Goal: Task Accomplishment & Management: Manage account settings

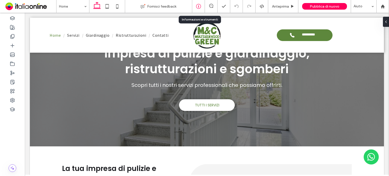
click at [195, 3] on div at bounding box center [198, 6] width 13 height 13
click at [198, 6] on icon at bounding box center [198, 6] width 5 height 5
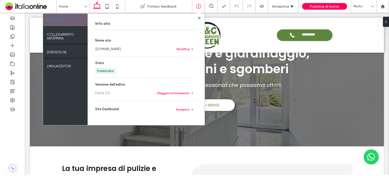
click at [121, 50] on link "www.impresamultiservizimec.com" at bounding box center [108, 49] width 26 height 5
click at [200, 16] on span at bounding box center [199, 18] width 3 height 4
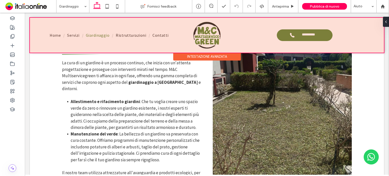
scroll to position [253, 0]
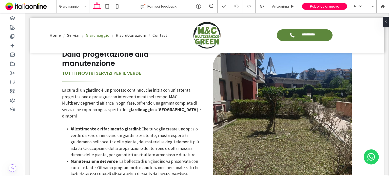
click at [61, 5] on input at bounding box center [71, 6] width 25 height 13
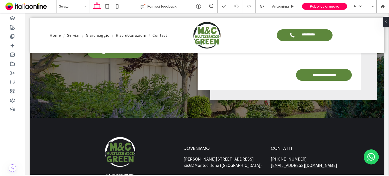
scroll to position [1107, 0]
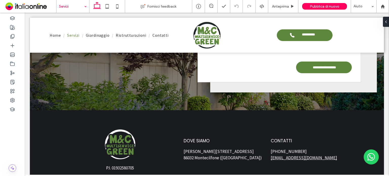
click at [72, 9] on input at bounding box center [71, 6] width 25 height 13
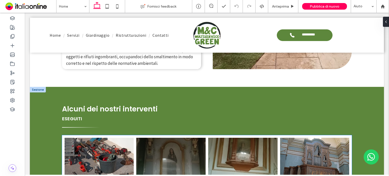
scroll to position [1215, 0]
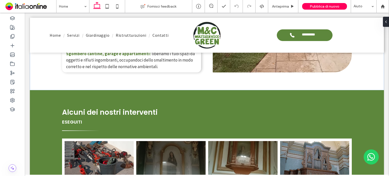
click at [37, 90] on div at bounding box center [38, 93] width 16 height 6
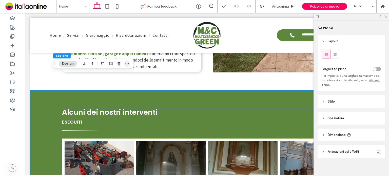
click at [127, 64] on icon "button" at bounding box center [127, 64] width 4 height 4
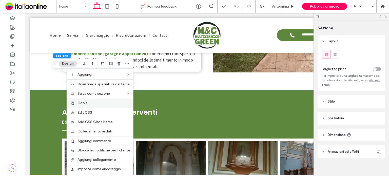
click at [106, 105] on label "Copia" at bounding box center [103, 103] width 53 height 4
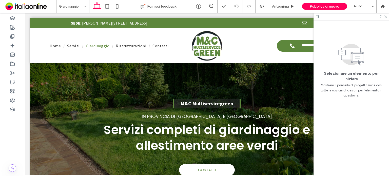
drag, startPoint x: 385, startPoint y: 18, endPoint x: 359, endPoint y: 28, distance: 28.0
click at [385, 18] on div at bounding box center [350, 17] width 75 height 8
click at [386, 18] on div at bounding box center [350, 17] width 75 height 8
click at [385, 17] on use at bounding box center [385, 16] width 3 height 3
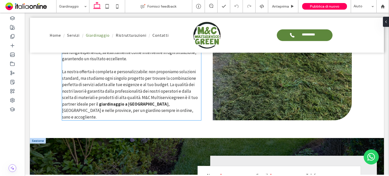
scroll to position [836, 0]
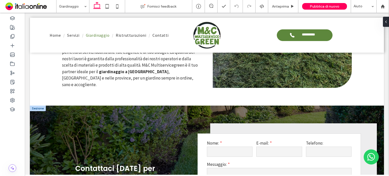
click at [37, 106] on div at bounding box center [38, 109] width 16 height 6
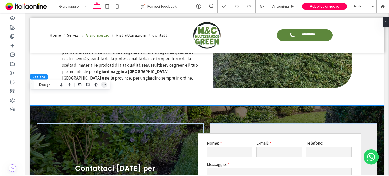
click at [104, 84] on icon "button" at bounding box center [104, 85] width 4 height 4
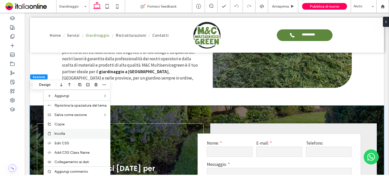
click at [75, 131] on label "Incolla" at bounding box center [80, 133] width 53 height 4
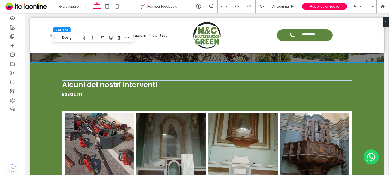
scroll to position [1049, 0]
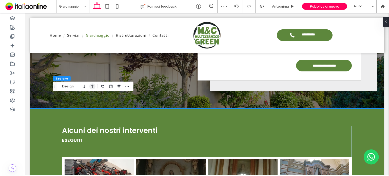
click at [91, 86] on icon "button" at bounding box center [92, 86] width 6 height 9
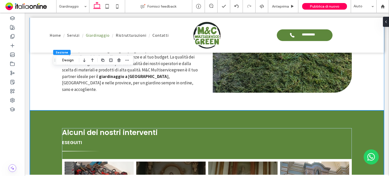
scroll to position [860, 0]
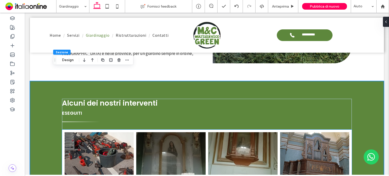
click at [159, 137] on link at bounding box center [170, 166] width 73 height 73
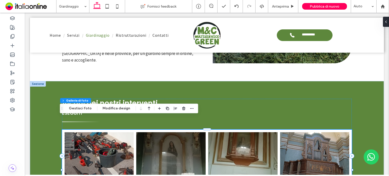
click at [136, 137] on link at bounding box center [170, 166] width 73 height 73
click at [82, 110] on button "Gestisci foto" at bounding box center [80, 108] width 29 height 6
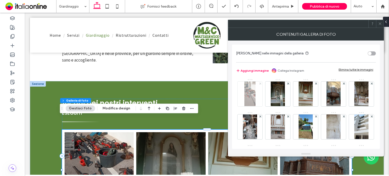
click at [260, 83] on use at bounding box center [260, 84] width 2 height 2
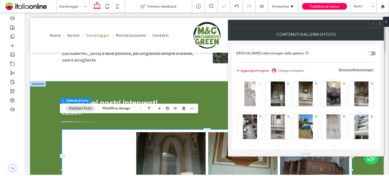
click at [260, 83] on use at bounding box center [260, 84] width 2 height 2
click at [287, 83] on use at bounding box center [288, 84] width 2 height 2
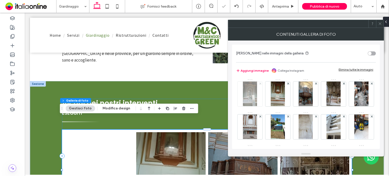
click at [260, 83] on use at bounding box center [260, 84] width 2 height 2
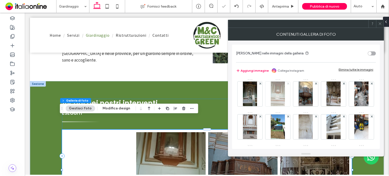
click at [287, 83] on use at bounding box center [288, 84] width 2 height 2
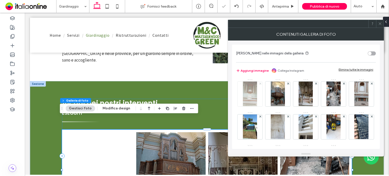
click at [260, 83] on use at bounding box center [260, 84] width 2 height 2
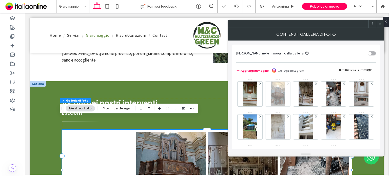
click at [287, 83] on use at bounding box center [288, 84] width 2 height 2
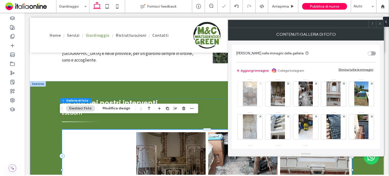
click at [260, 83] on use at bounding box center [260, 84] width 2 height 2
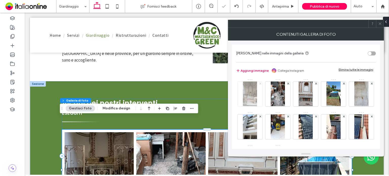
click at [260, 83] on use at bounding box center [260, 84] width 2 height 2
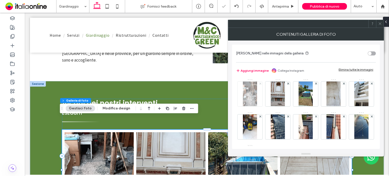
click at [260, 83] on use at bounding box center [260, 84] width 2 height 2
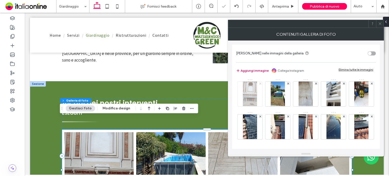
click at [260, 83] on use at bounding box center [260, 84] width 2 height 2
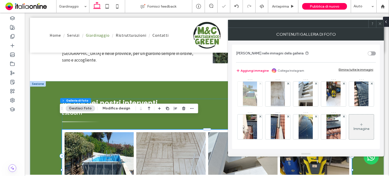
click at [260, 83] on use at bounding box center [260, 84] width 2 height 2
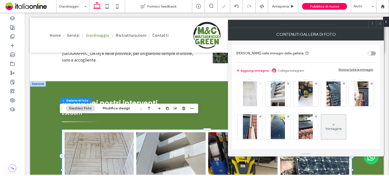
click at [260, 83] on use at bounding box center [260, 84] width 2 height 2
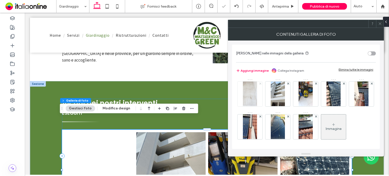
click at [260, 83] on use at bounding box center [260, 84] width 2 height 2
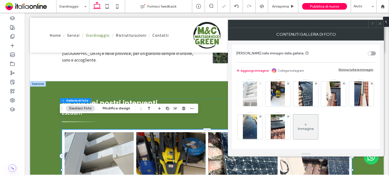
click at [260, 83] on use at bounding box center [260, 84] width 2 height 2
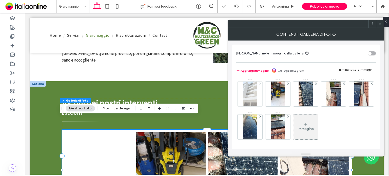
click at [260, 83] on use at bounding box center [260, 84] width 2 height 2
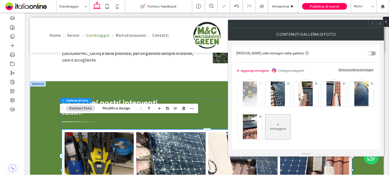
click at [260, 83] on use at bounding box center [260, 84] width 2 height 2
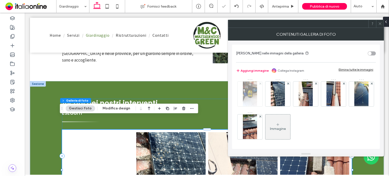
click at [260, 83] on use at bounding box center [260, 84] width 2 height 2
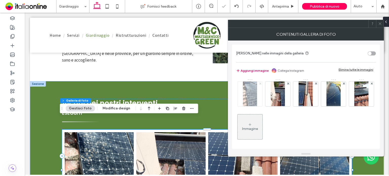
click at [260, 83] on use at bounding box center [260, 84] width 2 height 2
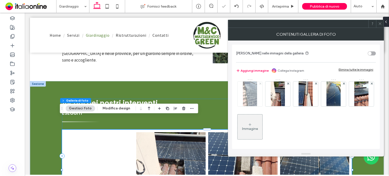
click at [260, 83] on use at bounding box center [260, 84] width 2 height 2
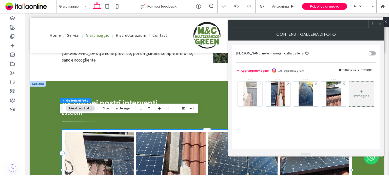
click at [260, 83] on use at bounding box center [260, 84] width 2 height 2
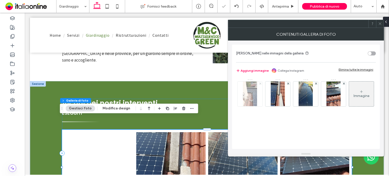
click at [260, 83] on use at bounding box center [260, 84] width 2 height 2
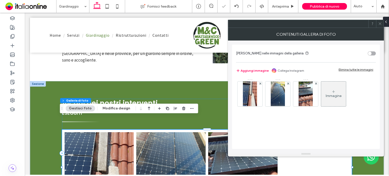
click at [260, 83] on use at bounding box center [260, 84] width 2 height 2
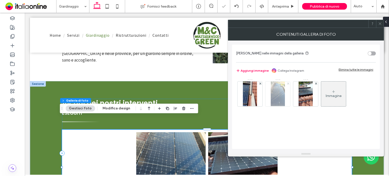
click at [287, 83] on use at bounding box center [288, 84] width 2 height 2
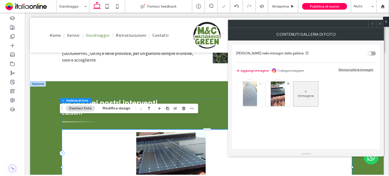
click at [260, 83] on use at bounding box center [260, 84] width 2 height 2
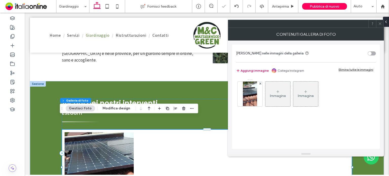
click at [260, 83] on use at bounding box center [260, 84] width 2 height 2
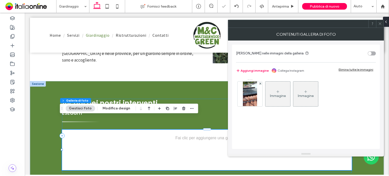
click at [260, 83] on use at bounding box center [260, 84] width 2 height 2
click at [260, 83] on div "Immagine" at bounding box center [250, 94] width 25 height 24
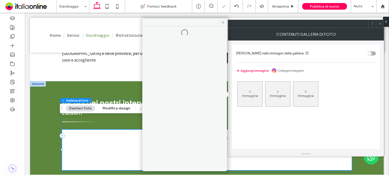
click at [249, 94] on div "Immagine" at bounding box center [250, 96] width 16 height 4
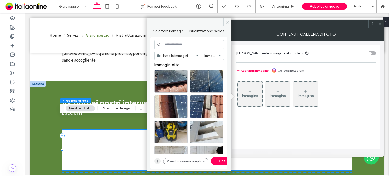
click at [156, 159] on span "button" at bounding box center [157, 161] width 6 height 6
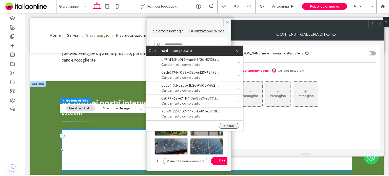
click at [233, 125] on button "Chiudi" at bounding box center [229, 126] width 21 height 6
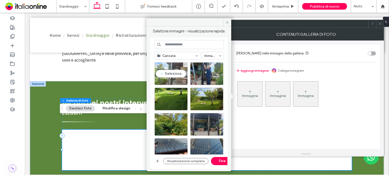
click at [173, 74] on div "Seleziona" at bounding box center [170, 73] width 33 height 23
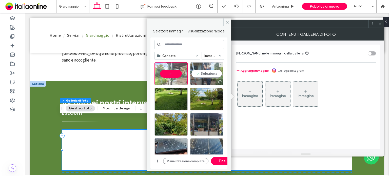
drag, startPoint x: 212, startPoint y: 74, endPoint x: 196, endPoint y: 85, distance: 18.4
click at [212, 74] on div "Seleziona" at bounding box center [206, 73] width 33 height 23
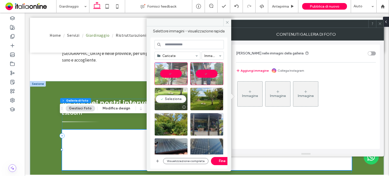
click at [159, 101] on div "Seleziona" at bounding box center [170, 99] width 33 height 23
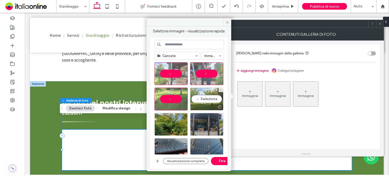
click at [192, 102] on div "Seleziona" at bounding box center [206, 99] width 33 height 23
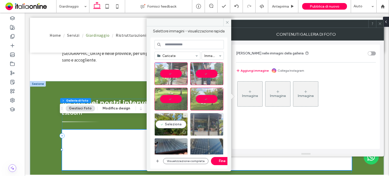
drag, startPoint x: 167, startPoint y: 121, endPoint x: 191, endPoint y: 124, distance: 23.7
click at [167, 121] on div "Seleziona" at bounding box center [170, 124] width 33 height 23
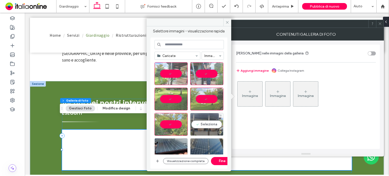
click at [202, 125] on div "Seleziona" at bounding box center [206, 124] width 33 height 23
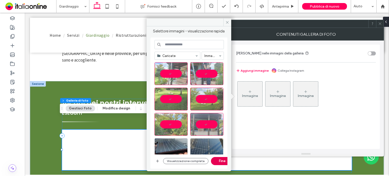
click at [220, 164] on button "Fine" at bounding box center [222, 161] width 23 height 8
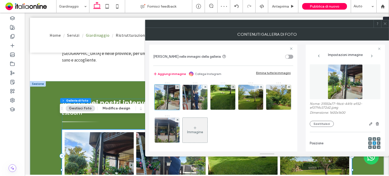
click at [384, 23] on icon at bounding box center [385, 24] width 4 height 4
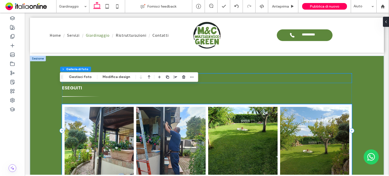
scroll to position [911, 0]
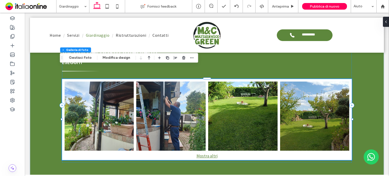
click at [218, 97] on link at bounding box center [242, 115] width 73 height 73
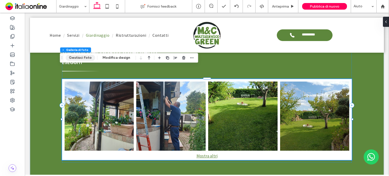
click at [74, 58] on button "Gestisci foto" at bounding box center [80, 58] width 29 height 6
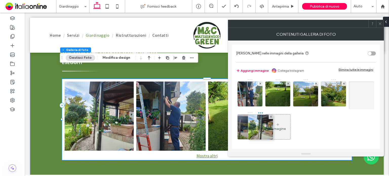
drag, startPoint x: 246, startPoint y: 98, endPoint x: 255, endPoint y: 131, distance: 34.3
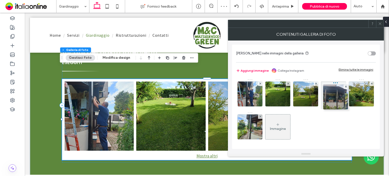
drag, startPoint x: 279, startPoint y: 125, endPoint x: 336, endPoint y: 95, distance: 64.3
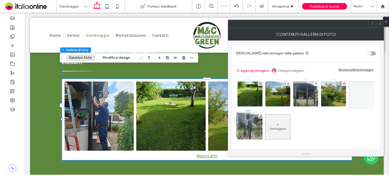
drag, startPoint x: 257, startPoint y: 95, endPoint x: 253, endPoint y: 127, distance: 31.3
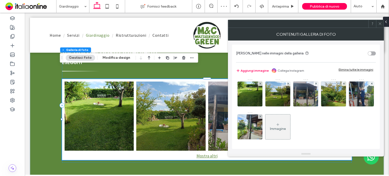
click at [381, 23] on icon at bounding box center [380, 24] width 4 height 4
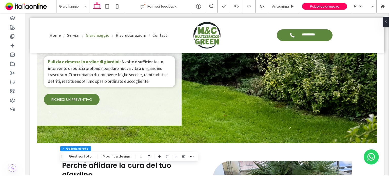
scroll to position [582, 0]
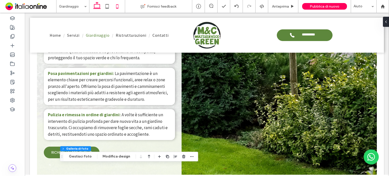
click at [116, 7] on icon at bounding box center [117, 6] width 10 height 10
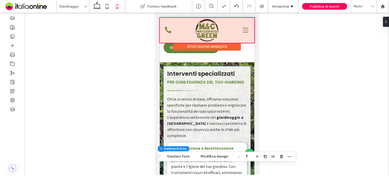
scroll to position [576, 0]
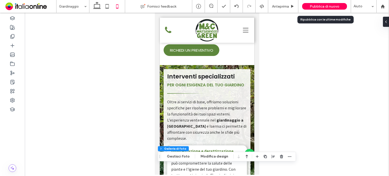
click at [339, 6] on span "Pubblica di nuovo" at bounding box center [325, 6] width 30 height 4
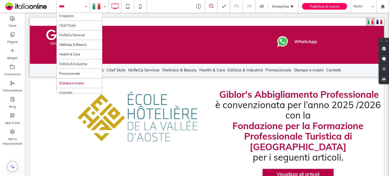
scroll to position [17, 0]
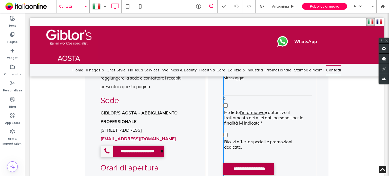
scroll to position [228, 0]
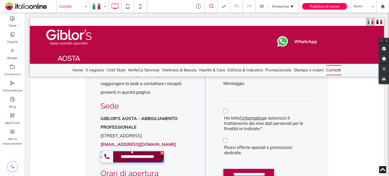
click at [143, 152] on span "**********" at bounding box center [137, 157] width 47 height 10
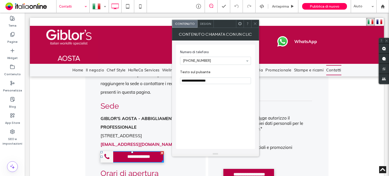
click at [253, 21] on span at bounding box center [255, 24] width 4 height 8
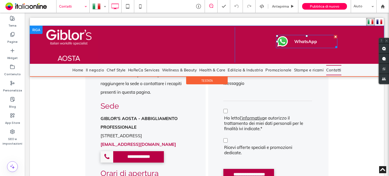
click at [297, 44] on span "WhatsApp" at bounding box center [313, 41] width 49 height 10
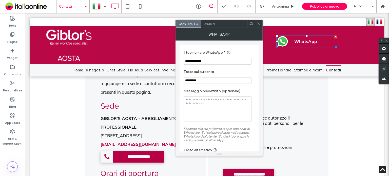
drag, startPoint x: 241, startPoint y: 17, endPoint x: 261, endPoint y: 27, distance: 23.0
click at [257, 25] on icon at bounding box center [259, 24] width 4 height 4
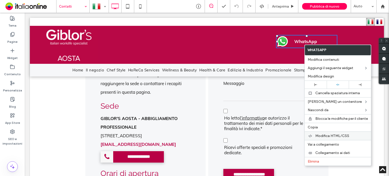
drag, startPoint x: 317, startPoint y: 128, endPoint x: 305, endPoint y: 131, distance: 12.8
click at [317, 128] on span "Copia" at bounding box center [313, 127] width 10 height 4
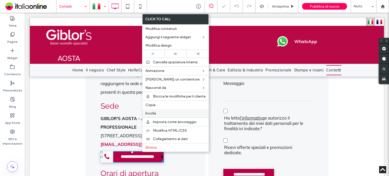
click at [157, 112] on label "Incolla" at bounding box center [175, 113] width 60 height 4
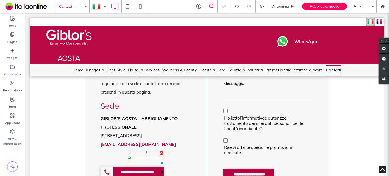
click at [131, 152] on span "WhatsApp" at bounding box center [147, 157] width 33 height 10
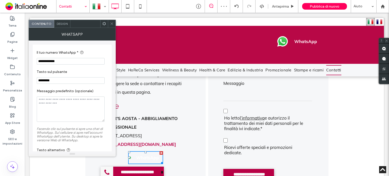
click at [61, 23] on span "Design" at bounding box center [62, 24] width 11 height 4
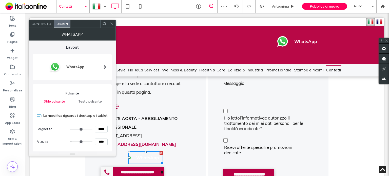
click at [82, 58] on div at bounding box center [70, 67] width 67 height 21
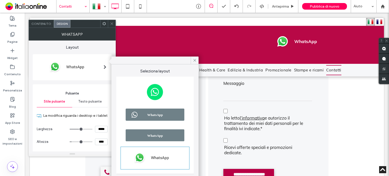
click at [166, 92] on img at bounding box center [154, 92] width 67 height 21
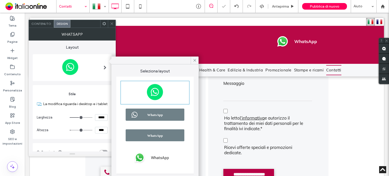
click at [166, 110] on img at bounding box center [154, 114] width 67 height 17
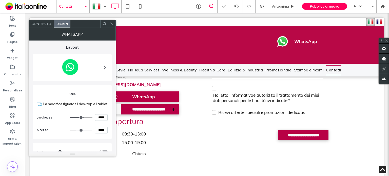
click at [112, 23] on icon at bounding box center [112, 24] width 4 height 4
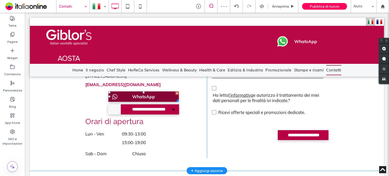
click at [131, 98] on span "WhatsApp" at bounding box center [143, 96] width 26 height 10
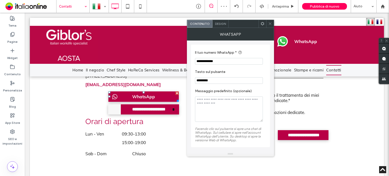
click at [218, 21] on div "Design" at bounding box center [220, 24] width 16 height 8
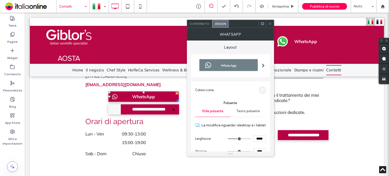
click at [245, 67] on img at bounding box center [228, 65] width 67 height 17
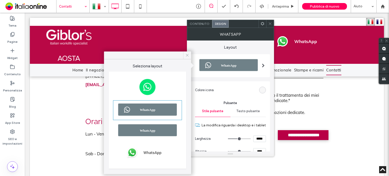
click at [187, 56] on icon at bounding box center [187, 55] width 5 height 5
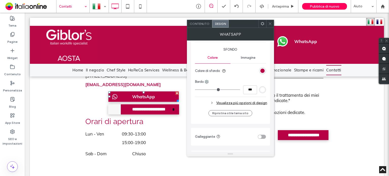
scroll to position [132, 0]
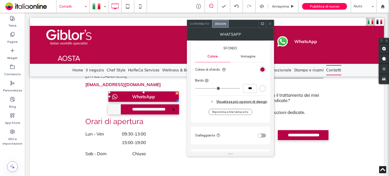
click at [246, 101] on div "Visualizza più opzioni di design" at bounding box center [231, 101] width 72 height 7
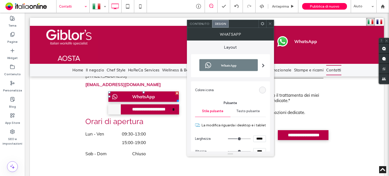
scroll to position [25, 0]
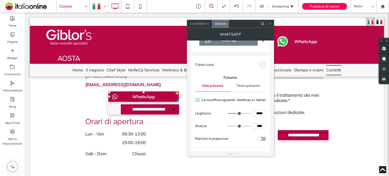
click at [273, 22] on div at bounding box center [270, 24] width 8 height 8
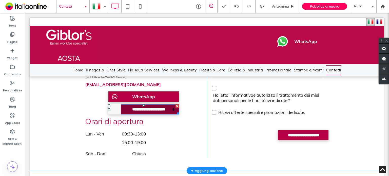
click at [151, 109] on span "**********" at bounding box center [148, 109] width 47 height 10
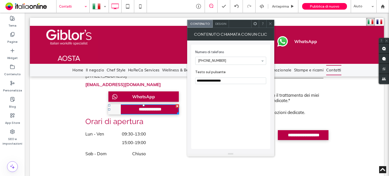
click at [219, 23] on span "Design" at bounding box center [220, 24] width 11 height 4
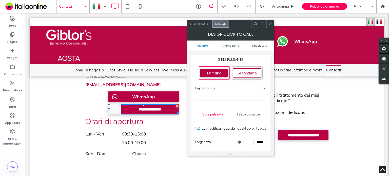
click at [256, 89] on div "Layout button" at bounding box center [230, 88] width 70 height 5
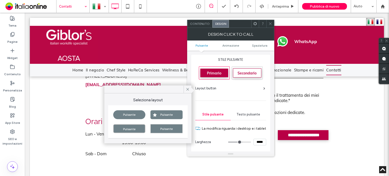
click at [175, 113] on div "Pulsante" at bounding box center [166, 114] width 32 height 9
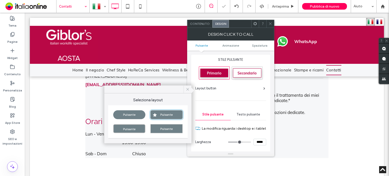
click at [189, 88] on icon at bounding box center [187, 89] width 5 height 5
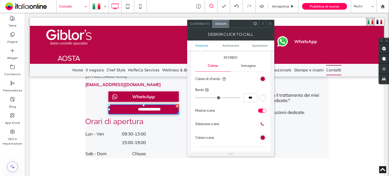
scroll to position [127, 0]
click at [263, 123] on icon at bounding box center [262, 124] width 3 height 4
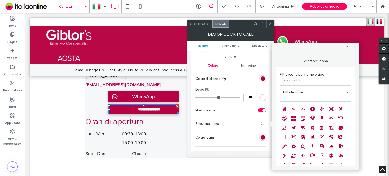
drag, startPoint x: 262, startPoint y: 121, endPoint x: 262, endPoint y: 125, distance: 3.8
click at [262, 122] on icon at bounding box center [262, 124] width 3 height 4
click at [263, 135] on div "rgb(184, 0, 69)" at bounding box center [263, 137] width 4 height 4
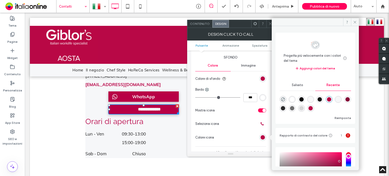
click at [294, 98] on div "rgba(255, 255, 255, 1)" at bounding box center [292, 99] width 4 height 4
type input "*******"
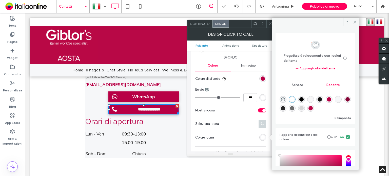
click at [252, 113] on section "Mostra icona" at bounding box center [230, 110] width 71 height 13
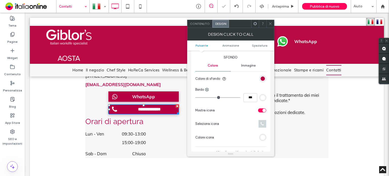
click at [272, 24] on div at bounding box center [270, 24] width 8 height 8
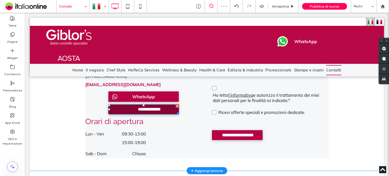
click at [158, 111] on span "**********" at bounding box center [154, 109] width 47 height 10
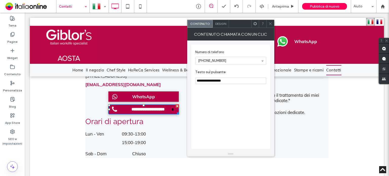
drag, startPoint x: 211, startPoint y: 80, endPoint x: 246, endPoint y: 80, distance: 34.9
click at [246, 80] on input "**********" at bounding box center [230, 80] width 71 height 7
type input "********"
click at [268, 24] on icon at bounding box center [270, 24] width 4 height 4
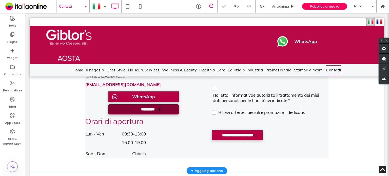
click at [155, 110] on span "********" at bounding box center [147, 109] width 21 height 10
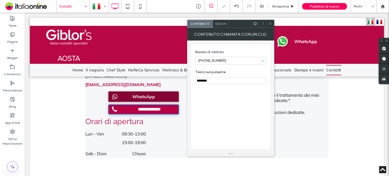
click at [157, 94] on link "WhatsApp" at bounding box center [143, 96] width 70 height 10
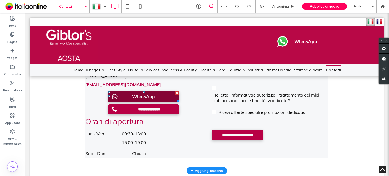
click at [151, 97] on span "WhatsApp" at bounding box center [143, 96] width 26 height 10
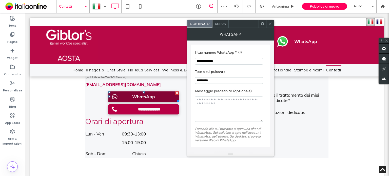
click at [165, 97] on link "WhatsApp" at bounding box center [143, 96] width 70 height 10
click at [216, 23] on span "Design" at bounding box center [220, 24] width 11 height 4
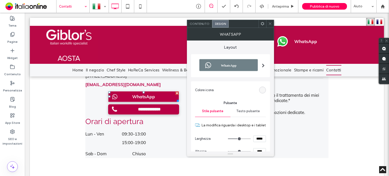
click at [270, 22] on icon at bounding box center [270, 24] width 4 height 4
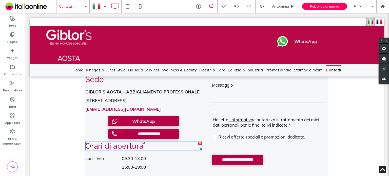
scroll to position [203, 0]
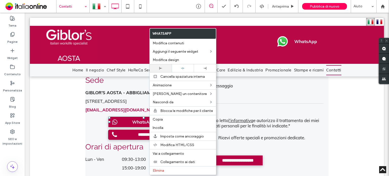
click at [165, 67] on div at bounding box center [160, 68] width 17 height 3
drag, startPoint x: 145, startPoint y: 124, endPoint x: 121, endPoint y: 111, distance: 27.9
click at [121, 74] on span "Per informazioni e preventivi potete raggiungere la sede o contattare i recapit…" at bounding box center [141, 67] width 113 height 14
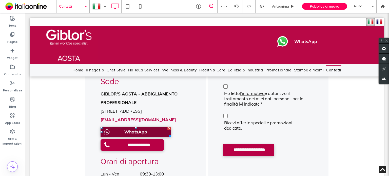
scroll to position [253, 0]
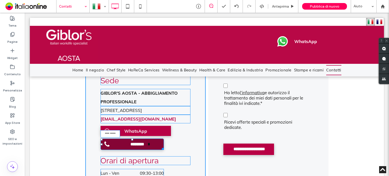
drag, startPoint x: 160, startPoint y: 140, endPoint x: 157, endPoint y: 140, distance: 3.0
click at [157, 140] on div "**********" at bounding box center [145, 86] width 120 height 251
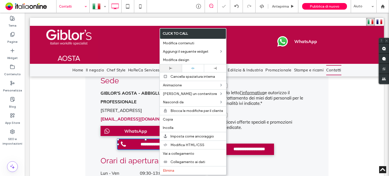
click at [173, 69] on div at bounding box center [170, 68] width 17 height 3
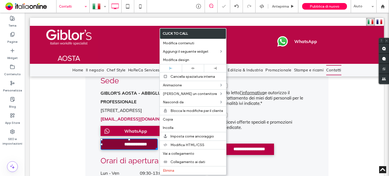
click at [128, 139] on div at bounding box center [129, 140] width 2 height 2
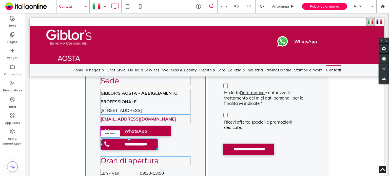
drag, startPoint x: 155, startPoint y: 139, endPoint x: 169, endPoint y: 139, distance: 13.9
click at [169, 139] on div "**********" at bounding box center [145, 86] width 120 height 251
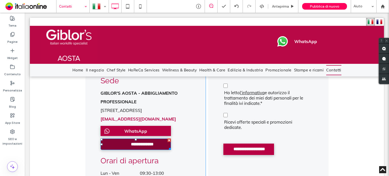
click at [154, 139] on span "**********" at bounding box center [142, 144] width 37 height 10
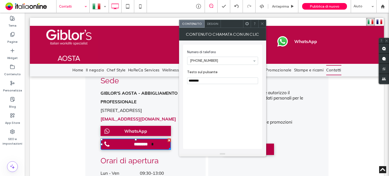
click at [211, 23] on span "Design" at bounding box center [212, 24] width 11 height 4
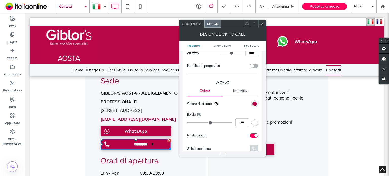
scroll to position [152, 0]
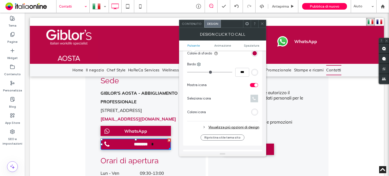
click at [229, 126] on div "Visualizza più opzioni di design" at bounding box center [223, 127] width 72 height 7
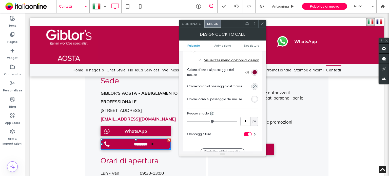
scroll to position [228, 0]
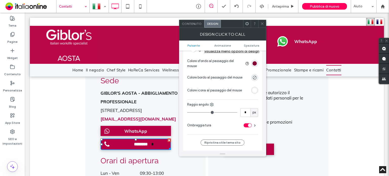
click at [262, 26] on span at bounding box center [262, 24] width 4 height 8
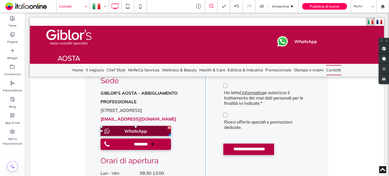
click at [156, 126] on link "WhatsApp" at bounding box center [136, 131] width 70 height 10
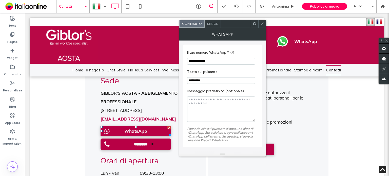
click at [211, 24] on span "Design" at bounding box center [212, 24] width 11 height 4
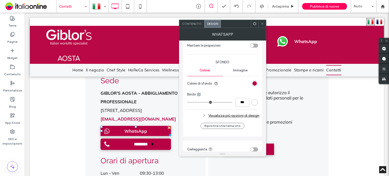
scroll to position [127, 0]
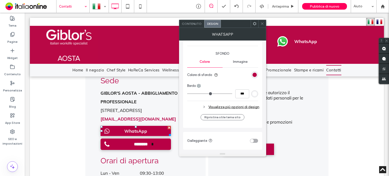
click at [217, 106] on div "Visualizza più opzioni di design" at bounding box center [223, 107] width 72 height 7
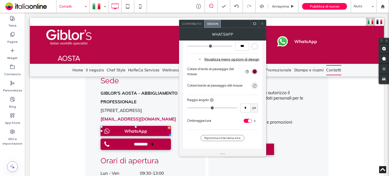
scroll to position [178, 0]
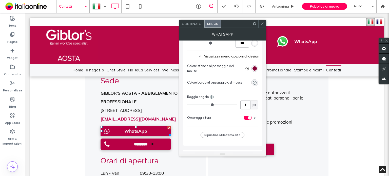
click at [248, 104] on input "*" at bounding box center [245, 105] width 10 height 9
type input "*"
drag, startPoint x: 263, startPoint y: 21, endPoint x: 153, endPoint y: 81, distance: 124.6
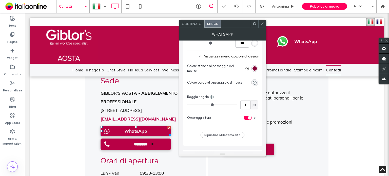
click at [263, 21] on span at bounding box center [262, 24] width 4 height 8
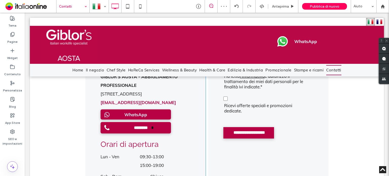
scroll to position [279, 0]
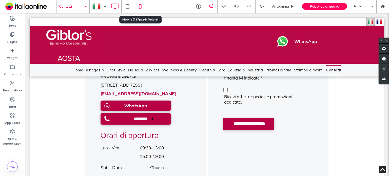
click at [143, 6] on icon at bounding box center [140, 6] width 10 height 10
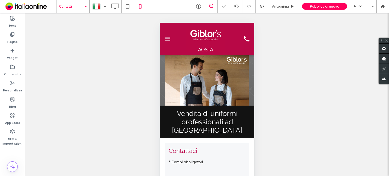
scroll to position [0, 0]
drag, startPoint x: 315, startPoint y: 144, endPoint x: 168, endPoint y: 38, distance: 180.9
click at [168, 38] on span "menu" at bounding box center [167, 38] width 6 height 1
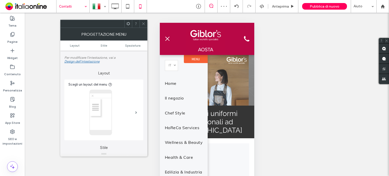
click at [169, 36] on button "menu" at bounding box center [167, 39] width 10 height 10
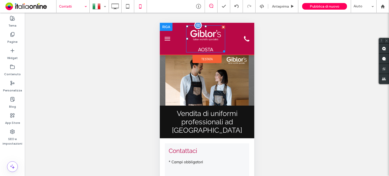
click at [213, 41] on img at bounding box center [205, 40] width 39 height 24
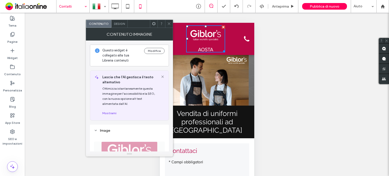
click at [168, 23] on icon at bounding box center [169, 24] width 4 height 4
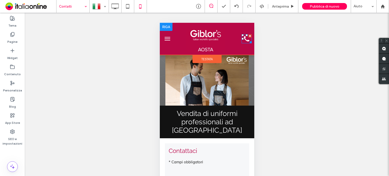
click at [244, 40] on icon at bounding box center [247, 39] width 6 height 6
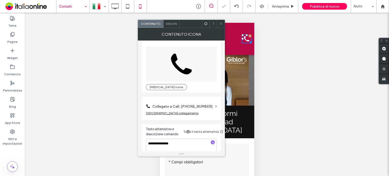
scroll to position [9, 0]
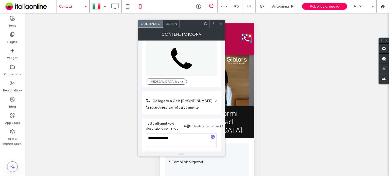
click at [223, 23] on icon at bounding box center [221, 24] width 4 height 4
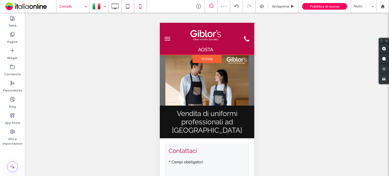
click at [209, 57] on span "Testata" at bounding box center [206, 59] width 11 height 4
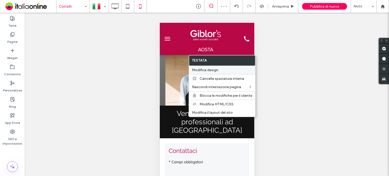
click at [213, 69] on span "Modifica design" at bounding box center [205, 70] width 26 height 4
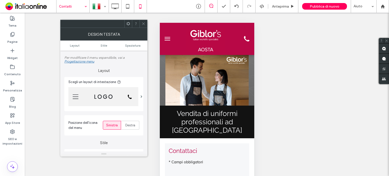
click at [137, 95] on img at bounding box center [103, 96] width 70 height 19
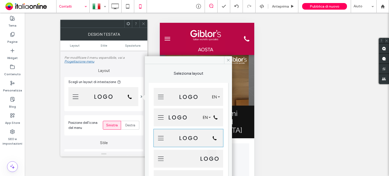
click at [209, 116] on img at bounding box center [188, 117] width 69 height 18
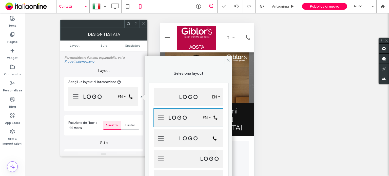
click at [142, 23] on icon at bounding box center [144, 24] width 4 height 4
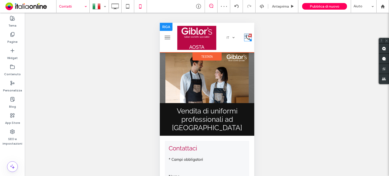
click at [244, 37] on div at bounding box center [245, 37] width 2 height 2
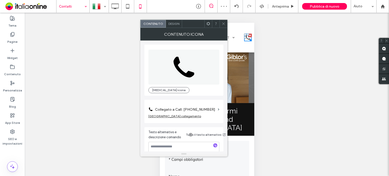
click at [201, 109] on label "Collegato a Call: [PHONE_NUMBER]" at bounding box center [185, 109] width 61 height 9
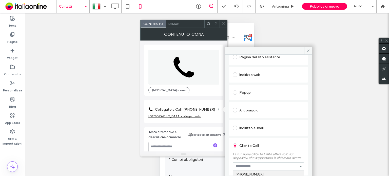
scroll to position [45, 0]
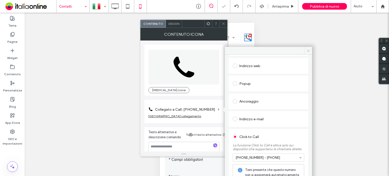
click at [305, 49] on span at bounding box center [308, 51] width 8 height 8
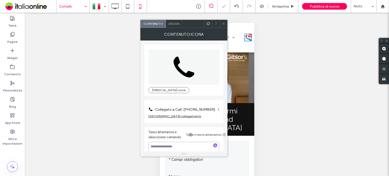
click at [195, 147] on textarea at bounding box center [183, 149] width 71 height 14
type textarea "**********"
click at [223, 24] on icon at bounding box center [224, 24] width 4 height 4
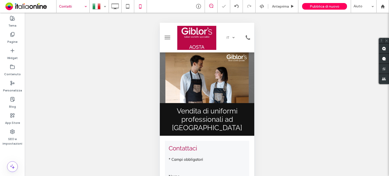
click at [171, 37] on button "menu" at bounding box center [167, 37] width 10 height 10
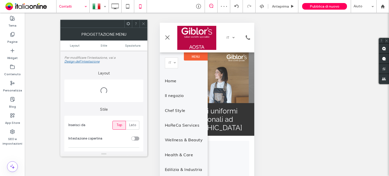
click at [168, 37] on span "menu" at bounding box center [167, 37] width 6 height 1
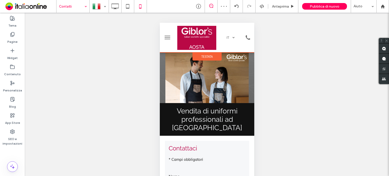
click at [206, 55] on span "Testata" at bounding box center [206, 56] width 11 height 4
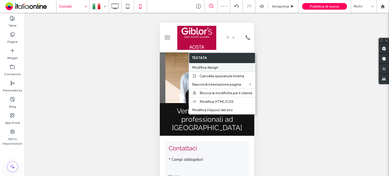
click at [211, 68] on span "Modifica design" at bounding box center [205, 67] width 26 height 4
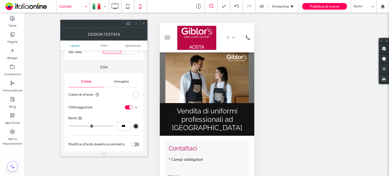
scroll to position [76, 0]
click at [134, 98] on div "rgb(255, 255, 255)" at bounding box center [135, 94] width 7 height 7
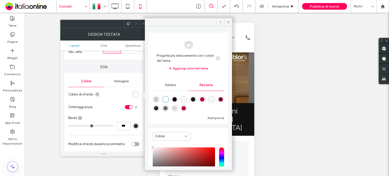
drag, startPoint x: 209, startPoint y: 100, endPoint x: 215, endPoint y: 81, distance: 19.2
click at [204, 100] on div "rgba(184, 0, 69, 1)" at bounding box center [202, 99] width 4 height 4
type input "*******"
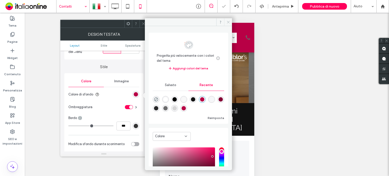
click at [228, 23] on icon at bounding box center [228, 22] width 4 height 4
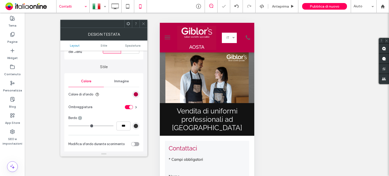
click at [141, 23] on div at bounding box center [144, 24] width 8 height 8
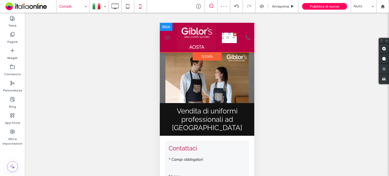
click at [227, 38] on link "Italiano it" at bounding box center [229, 38] width 15 height 10
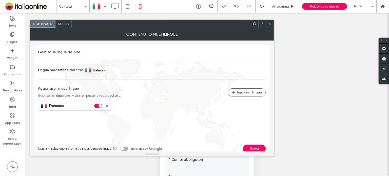
click at [67, 24] on span "Design" at bounding box center [63, 24] width 11 height 4
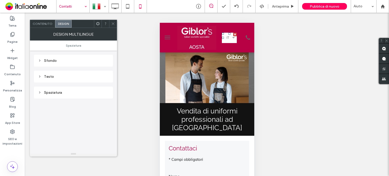
click at [70, 58] on div "Sfondo" at bounding box center [73, 60] width 71 height 4
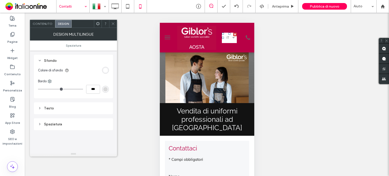
click at [70, 58] on div "Sfondo" at bounding box center [73, 60] width 71 height 4
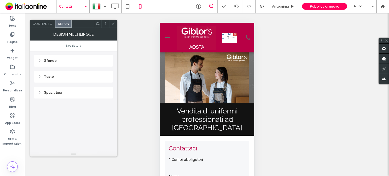
click at [69, 78] on div "Testo" at bounding box center [73, 76] width 71 height 7
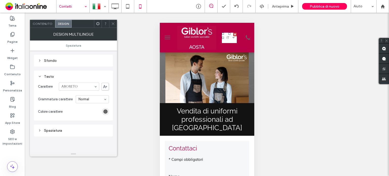
click at [69, 78] on div "Testo" at bounding box center [73, 76] width 71 height 7
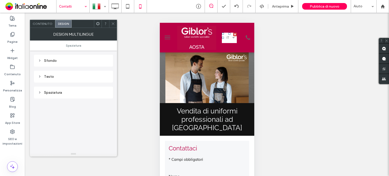
click at [67, 91] on div "Spaziatura" at bounding box center [73, 92] width 71 height 4
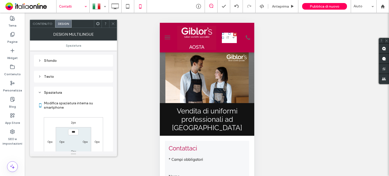
click at [50, 24] on span "Contenuto" at bounding box center [43, 24] width 20 height 4
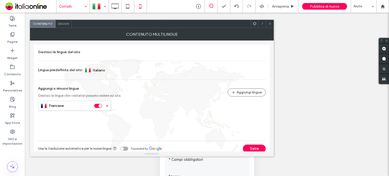
click at [122, 147] on div "toggle" at bounding box center [124, 149] width 8 height 4
click at [267, 23] on div at bounding box center [270, 24] width 8 height 8
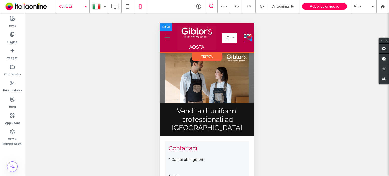
click at [248, 39] on div at bounding box center [250, 39] width 4 height 4
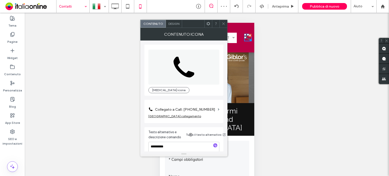
click at [175, 22] on span "Design" at bounding box center [173, 24] width 11 height 4
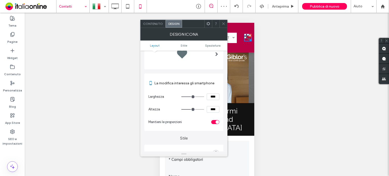
scroll to position [101, 0]
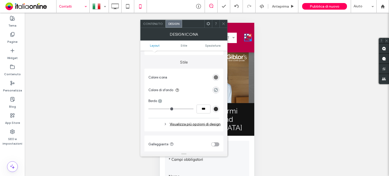
click at [217, 78] on div "rgb(102, 102, 102)" at bounding box center [216, 77] width 4 height 4
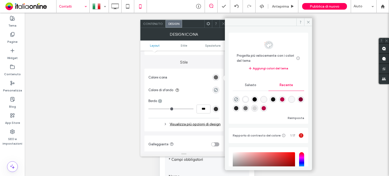
click at [247, 98] on div "rgba(255, 255, 255, 1)" at bounding box center [245, 99] width 4 height 4
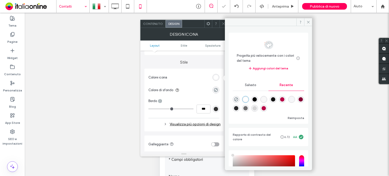
type input "*******"
drag, startPoint x: 309, startPoint y: 20, endPoint x: 297, endPoint y: 23, distance: 12.1
click at [309, 20] on icon at bounding box center [308, 22] width 4 height 4
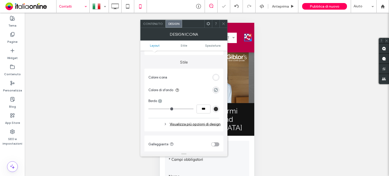
click at [225, 22] on icon at bounding box center [224, 24] width 4 height 4
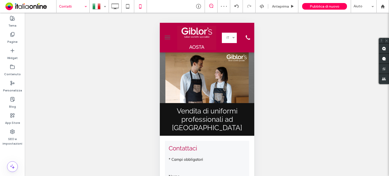
click at [168, 38] on button "menu" at bounding box center [167, 37] width 10 height 10
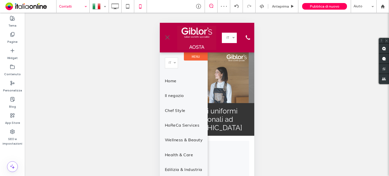
click at [168, 37] on span "menu" at bounding box center [167, 37] width 4 height 4
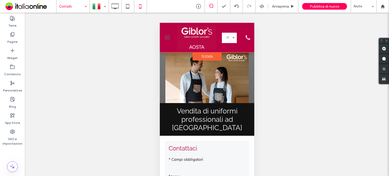
click at [210, 55] on span "Testata" at bounding box center [206, 56] width 11 height 4
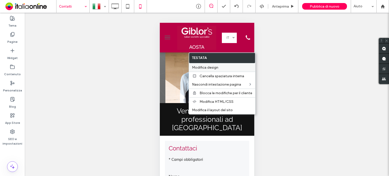
click at [208, 69] on span "Modifica design" at bounding box center [205, 67] width 26 height 4
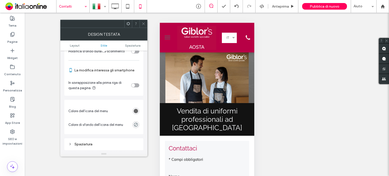
scroll to position [177, 0]
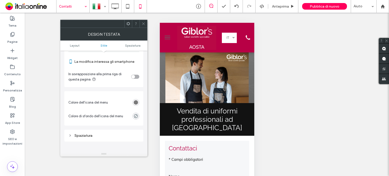
click at [136, 102] on div "rgb(102, 102, 102)" at bounding box center [136, 102] width 4 height 4
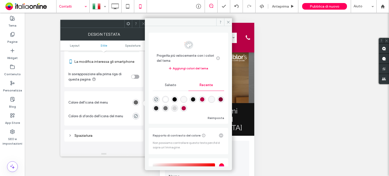
drag, startPoint x: 167, startPoint y: 98, endPoint x: 159, endPoint y: 99, distance: 8.4
click at [167, 98] on div "rgba(255, 255, 255, 1)" at bounding box center [165, 99] width 4 height 4
type input "*******"
click at [125, 94] on section "Colore dell'icona del menu" at bounding box center [103, 102] width 71 height 16
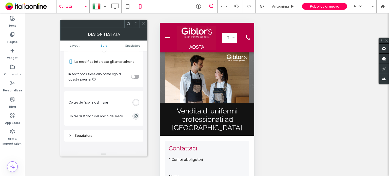
click at [144, 23] on icon at bounding box center [144, 24] width 4 height 4
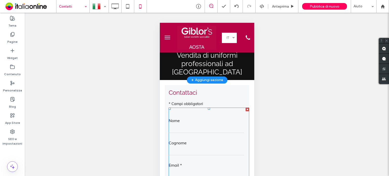
scroll to position [0, 0]
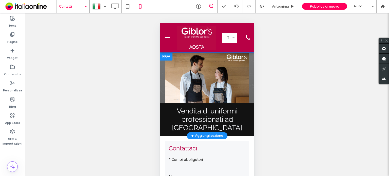
click at [236, 79] on div "Vendita di uniformi professionali ad Aosta Click To Paste Riga + Aggiungi sezio…" at bounding box center [207, 93] width 94 height 83
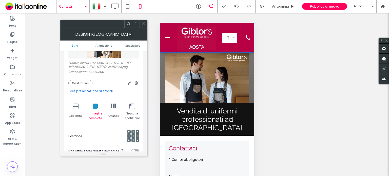
scroll to position [76, 0]
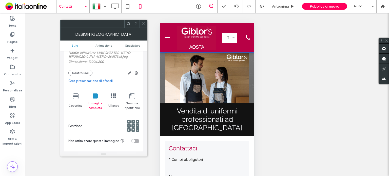
click at [142, 24] on icon at bounding box center [144, 24] width 4 height 4
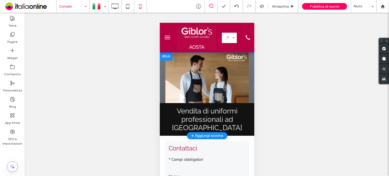
scroll to position [0, 0]
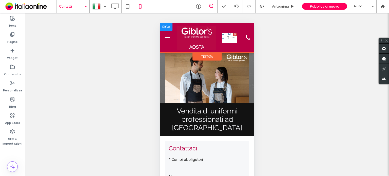
click at [230, 38] on link "Italiano it" at bounding box center [229, 38] width 15 height 10
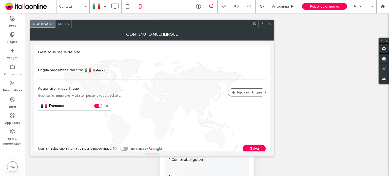
click at [65, 22] on span "Design" at bounding box center [63, 24] width 11 height 4
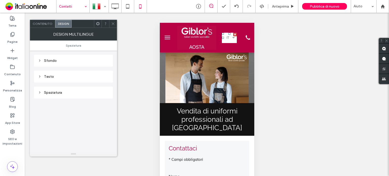
click at [65, 57] on div "Sfondo" at bounding box center [73, 60] width 71 height 7
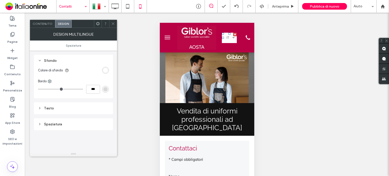
drag, startPoint x: 65, startPoint y: 57, endPoint x: 65, endPoint y: 62, distance: 5.1
click at [65, 57] on div "Sfondo" at bounding box center [73, 60] width 71 height 7
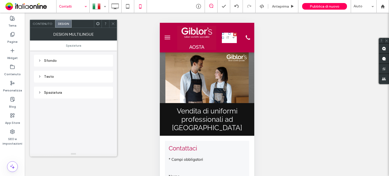
click at [63, 72] on div "Testo" at bounding box center [73, 77] width 79 height 12
click at [62, 78] on div "Testo" at bounding box center [73, 76] width 71 height 4
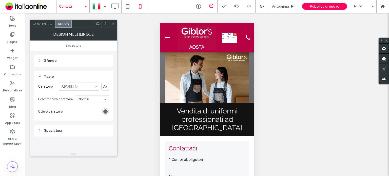
drag, startPoint x: 62, startPoint y: 78, endPoint x: 68, endPoint y: 70, distance: 9.2
click at [62, 78] on div "Testo" at bounding box center [73, 76] width 71 height 4
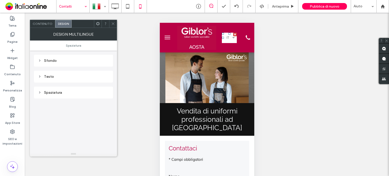
click at [111, 23] on icon at bounding box center [113, 24] width 4 height 4
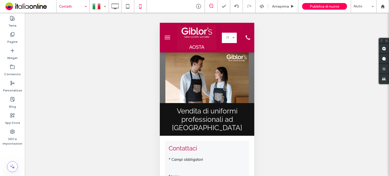
click at [169, 38] on button "menu" at bounding box center [167, 37] width 10 height 10
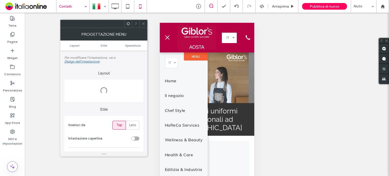
click at [168, 37] on span "menu" at bounding box center [167, 37] width 4 height 4
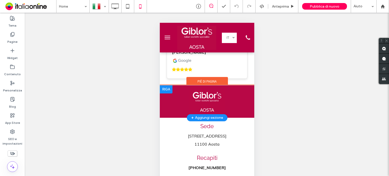
scroll to position [2166, 0]
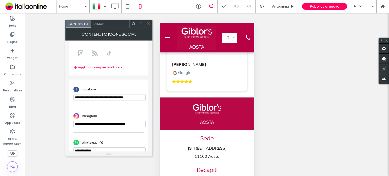
scroll to position [88, 0]
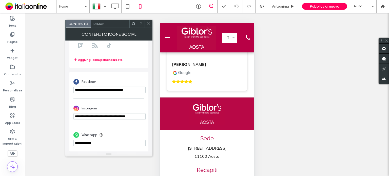
click at [147, 24] on icon at bounding box center [149, 24] width 4 height 4
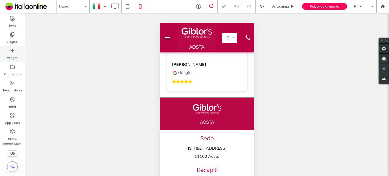
click at [14, 55] on label "Widget" at bounding box center [12, 56] width 11 height 7
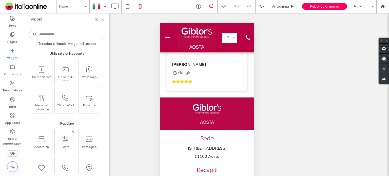
click at [69, 35] on input at bounding box center [67, 34] width 76 height 9
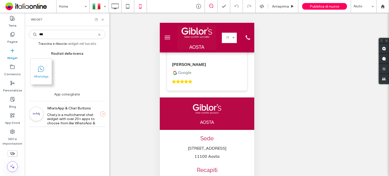
type input "***"
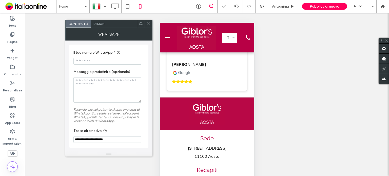
click at [102, 21] on div "Design" at bounding box center [99, 24] width 16 height 8
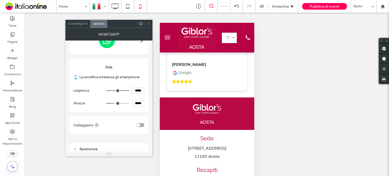
scroll to position [30, 0]
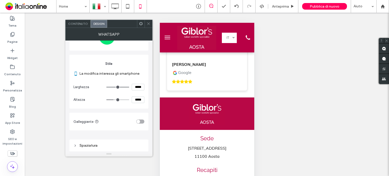
click at [140, 120] on div "toggle" at bounding box center [140, 122] width 8 height 4
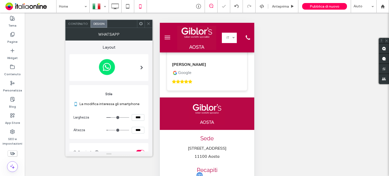
scroll to position [72, 0]
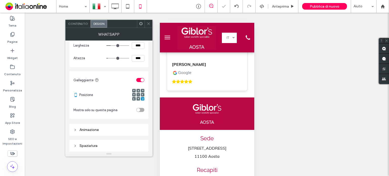
drag, startPoint x: 149, startPoint y: 21, endPoint x: 157, endPoint y: 31, distance: 12.7
click at [149, 21] on span at bounding box center [149, 24] width 4 height 8
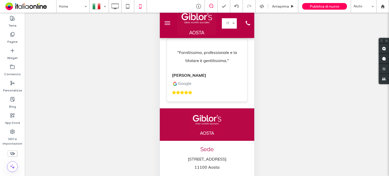
scroll to position [33, 0]
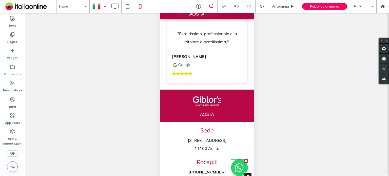
click at [234, 167] on img at bounding box center [239, 167] width 17 height 17
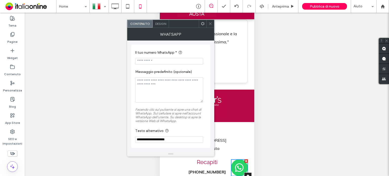
click at [159, 23] on span "Design" at bounding box center [160, 24] width 11 height 4
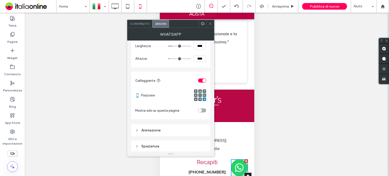
scroll to position [72, 0]
click at [204, 90] on use at bounding box center [204, 90] width 1 height 1
click at [211, 24] on icon at bounding box center [210, 24] width 4 height 4
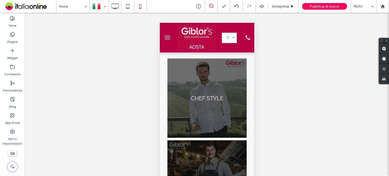
scroll to position [0, 0]
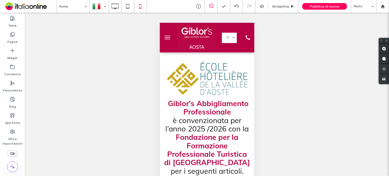
click at [13, 154] on icon at bounding box center [13, 154] width 6 height 6
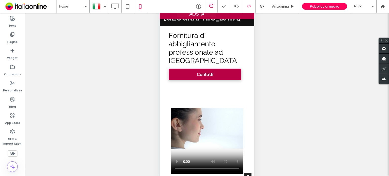
scroll to position [174, 0]
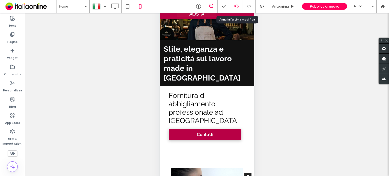
click at [240, 6] on div at bounding box center [236, 6] width 12 height 4
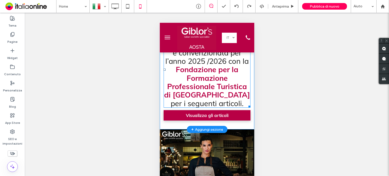
scroll to position [76, 0]
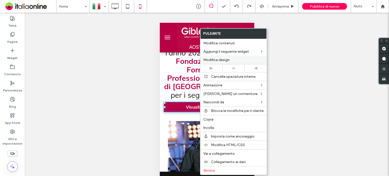
click at [235, 62] on label "Modifica design" at bounding box center [233, 60] width 60 height 4
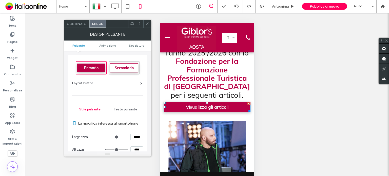
click at [145, 43] on ul "Pulsante Animazione Spaziatura" at bounding box center [107, 46] width 87 height 10
click at [142, 45] on span "Spaziatura" at bounding box center [136, 46] width 15 height 4
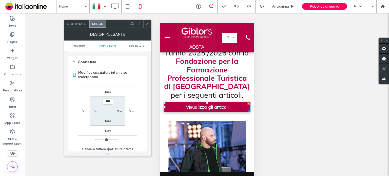
scroll to position [237, 0]
click at [108, 90] on label "10px" at bounding box center [108, 91] width 6 height 4
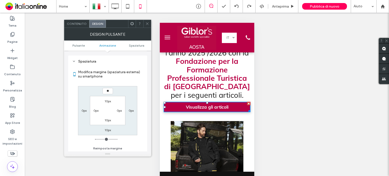
type input "**"
type input "****"
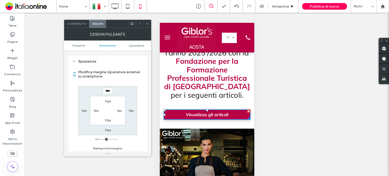
drag, startPoint x: 150, startPoint y: 26, endPoint x: 153, endPoint y: 28, distance: 3.5
click at [150, 26] on div at bounding box center [147, 24] width 8 height 8
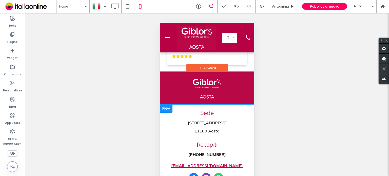
scroll to position [33, 0]
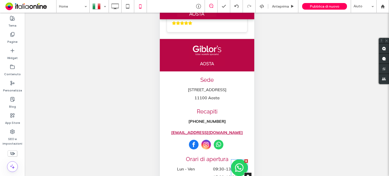
click at [238, 167] on img at bounding box center [239, 167] width 17 height 17
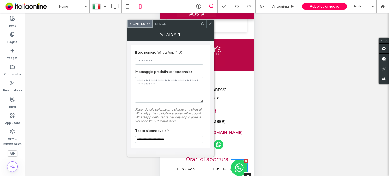
click at [157, 25] on span "Design" at bounding box center [160, 24] width 11 height 4
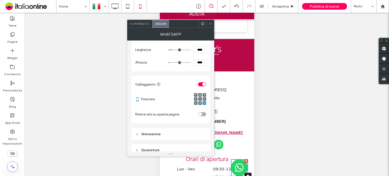
scroll to position [72, 0]
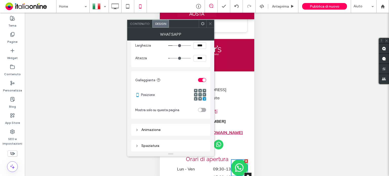
click at [166, 144] on div "Spaziatura" at bounding box center [170, 146] width 71 height 4
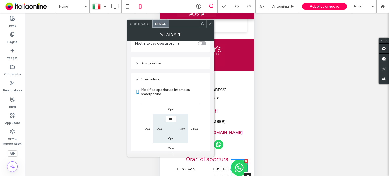
scroll to position [148, 0]
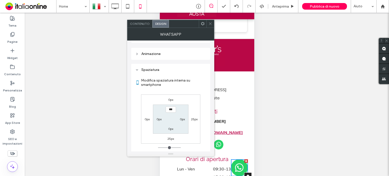
click at [174, 97] on div "0px" at bounding box center [171, 99] width 12 height 5
click at [173, 99] on label "0px" at bounding box center [170, 100] width 5 height 4
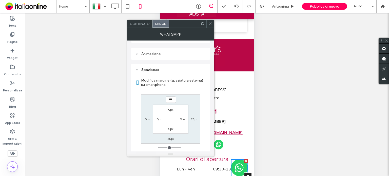
type input "***"
type input "*****"
click at [185, 100] on div "***** 25px 25px 0px 0px 0px 0px 0px" at bounding box center [170, 118] width 59 height 49
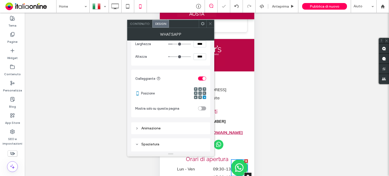
scroll to position [59, 0]
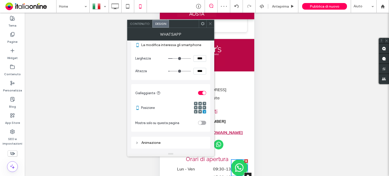
click at [205, 102] on div at bounding box center [205, 104] width 4 height 4
click at [204, 103] on icon at bounding box center [205, 104] width 2 height 2
click at [212, 23] on icon at bounding box center [210, 24] width 4 height 4
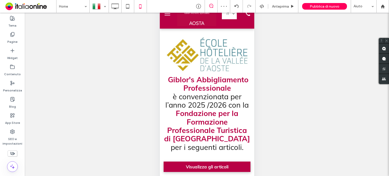
scroll to position [0, 0]
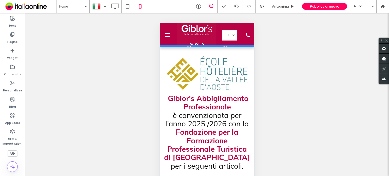
drag, startPoint x: 221, startPoint y: 51, endPoint x: 376, endPoint y: 38, distance: 155.8
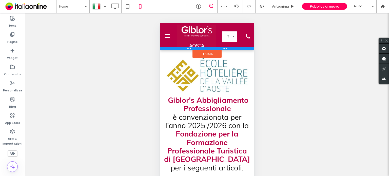
click at [225, 49] on div at bounding box center [207, 48] width 94 height 3
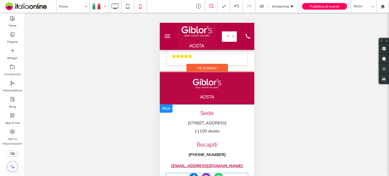
scroll to position [33, 0]
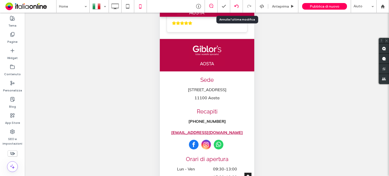
click at [234, 7] on div at bounding box center [236, 6] width 12 height 4
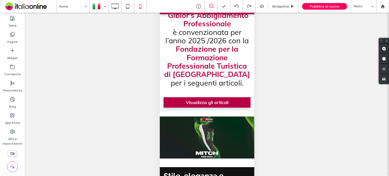
scroll to position [51, 0]
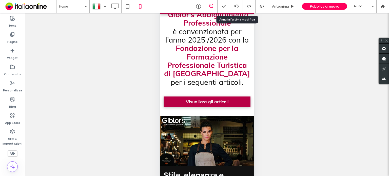
drag, startPoint x: 237, startPoint y: 7, endPoint x: 237, endPoint y: 26, distance: 19.2
click at [237, 7] on icon at bounding box center [236, 6] width 4 height 4
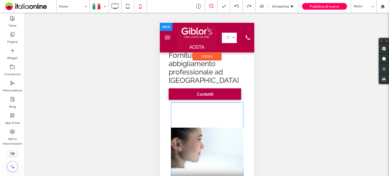
scroll to position [304, 0]
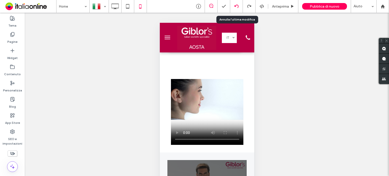
click at [239, 5] on div at bounding box center [236, 6] width 12 height 4
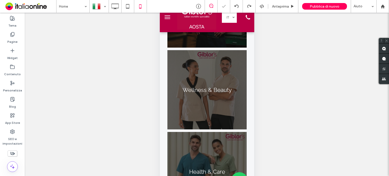
scroll to position [33, 0]
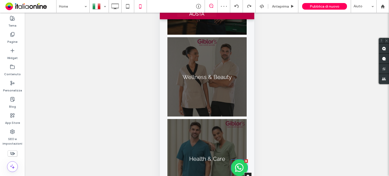
click at [238, 168] on img at bounding box center [239, 167] width 17 height 17
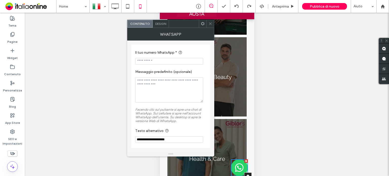
click at [163, 24] on span "Design" at bounding box center [160, 24] width 11 height 4
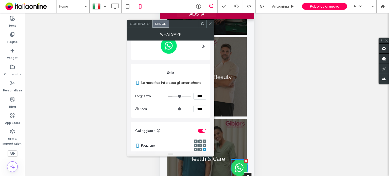
scroll to position [72, 0]
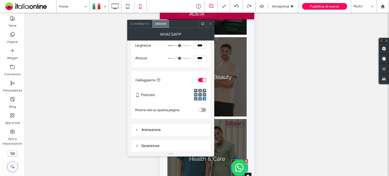
click at [205, 94] on icon at bounding box center [205, 95] width 2 height 2
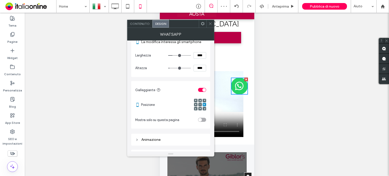
scroll to position [0, 0]
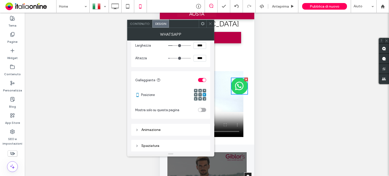
click at [205, 90] on use at bounding box center [204, 90] width 1 height 1
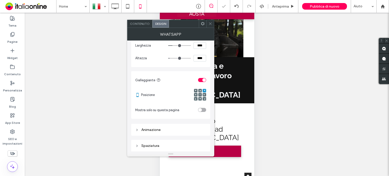
scroll to position [152, 0]
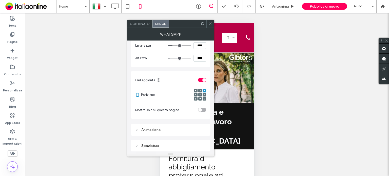
click at [163, 145] on div "Spaziatura" at bounding box center [170, 146] width 71 height 4
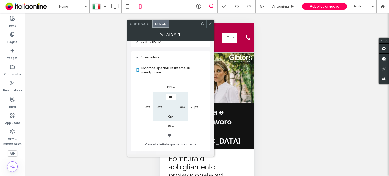
click at [173, 86] on label "100px" at bounding box center [171, 87] width 8 height 4
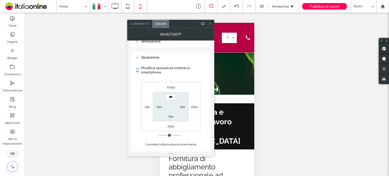
type input "***"
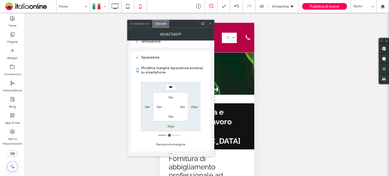
type input "***"
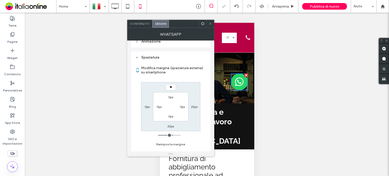
type input "*"
type input "***"
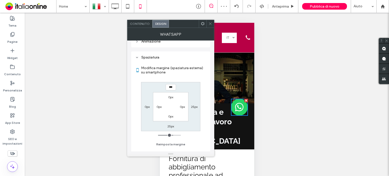
type input "***"
type input "*"
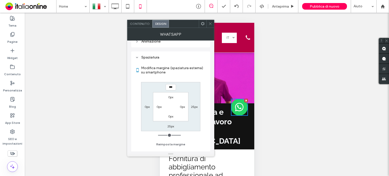
type input "***"
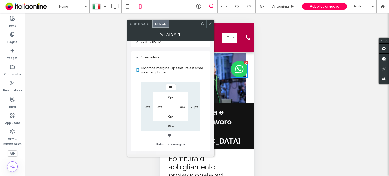
type input "***"
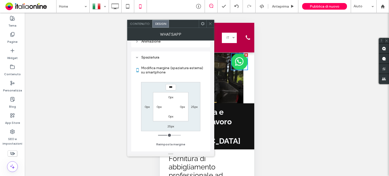
type input "***"
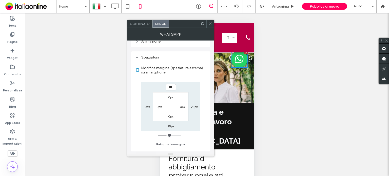
type input "***"
type input "*****"
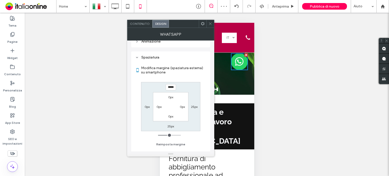
click at [209, 22] on icon at bounding box center [210, 24] width 4 height 4
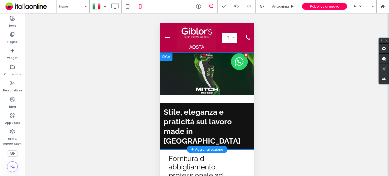
click at [237, 65] on img at bounding box center [239, 61] width 17 height 17
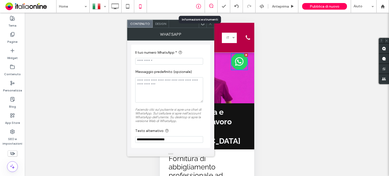
click at [201, 5] on use at bounding box center [198, 6] width 5 height 5
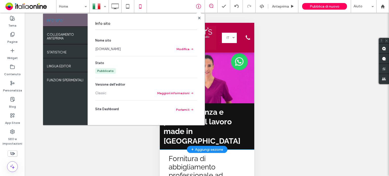
click at [121, 47] on link "[DOMAIN_NAME]" at bounding box center [108, 49] width 26 height 5
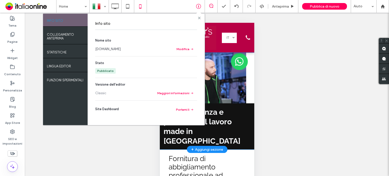
click at [198, 19] on icon at bounding box center [199, 18] width 3 height 3
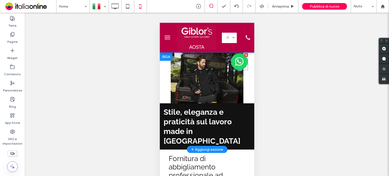
click at [235, 63] on img at bounding box center [239, 61] width 17 height 17
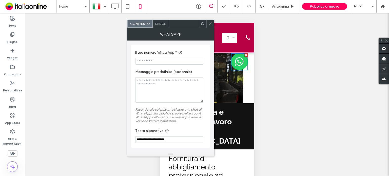
click at [176, 62] on input "Il tuo numero WhatsApp *" at bounding box center [169, 61] width 68 height 7
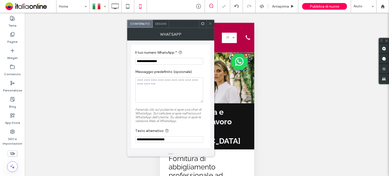
type input "**********"
click at [163, 91] on textarea "Messaggio predefinito (opzionale)" at bounding box center [169, 89] width 68 height 25
click at [179, 142] on input "**********" at bounding box center [169, 139] width 68 height 7
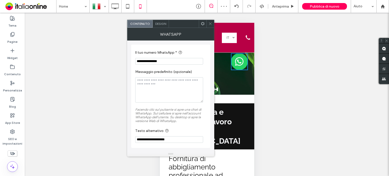
click at [209, 21] on span at bounding box center [210, 24] width 4 height 8
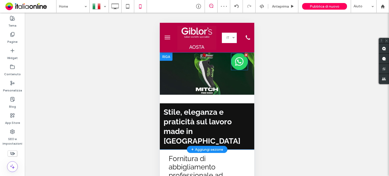
click at [236, 63] on img at bounding box center [239, 61] width 17 height 17
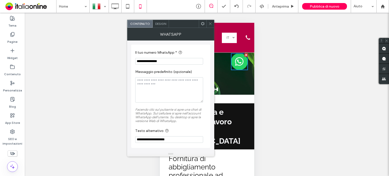
click at [162, 22] on span "Design" at bounding box center [160, 24] width 11 height 4
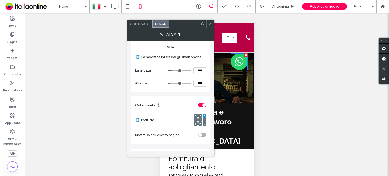
scroll to position [47, 0]
click at [212, 25] on icon at bounding box center [210, 24] width 4 height 4
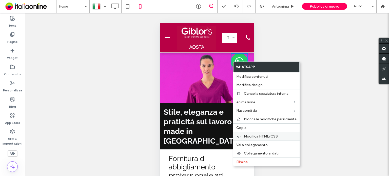
click at [262, 136] on span "Modifica HTML/CSS" at bounding box center [261, 136] width 34 height 4
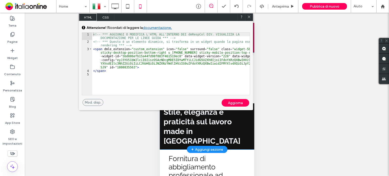
click at [109, 17] on span "CSS" at bounding box center [106, 17] width 18 height 8
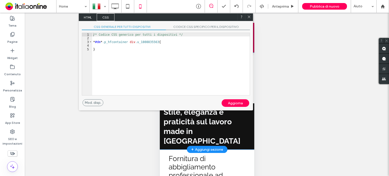
click at [137, 60] on div "/* Codice CSS generico per tutti i dispositivi */ * #dm * .p_hfcontainer div .u…" at bounding box center [170, 68] width 157 height 70
click at [153, 45] on div "/* Codice CSS generico per tutti i dispositivi */ * #dm * .p_hfcontainer div .u…" at bounding box center [170, 68] width 157 height 70
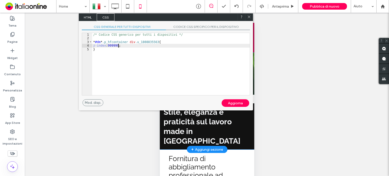
type textarea "**"
click at [234, 101] on div "Aggiorna" at bounding box center [236, 103] width 28 height 8
click at [248, 17] on icon at bounding box center [249, 17] width 4 height 4
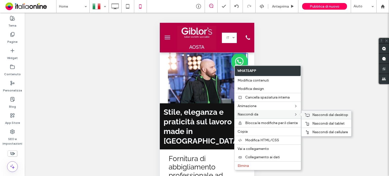
click at [322, 113] on span "Nascondi dal desktop" at bounding box center [330, 115] width 36 height 4
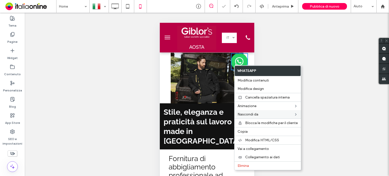
click at [233, 62] on img at bounding box center [239, 61] width 17 height 17
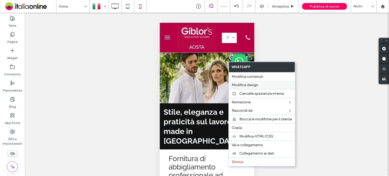
drag, startPoint x: 67, startPoint y: 64, endPoint x: 254, endPoint y: 85, distance: 188.6
click at [254, 85] on span "Modifica design" at bounding box center [245, 85] width 26 height 4
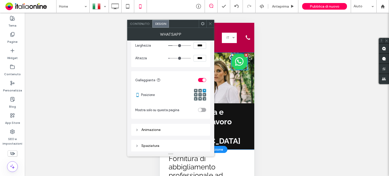
scroll to position [72, 0]
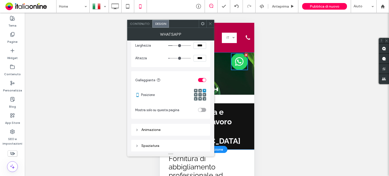
click at [175, 143] on div "Spaziatura" at bounding box center [170, 145] width 71 height 7
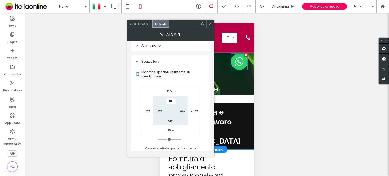
scroll to position [160, 0]
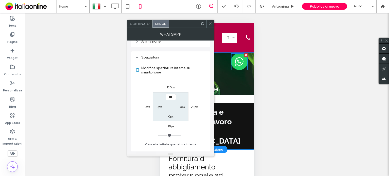
click at [170, 87] on label "120px" at bounding box center [171, 87] width 8 height 4
type input "***"
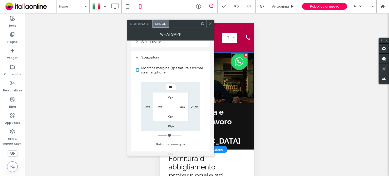
type input "***"
type input "*****"
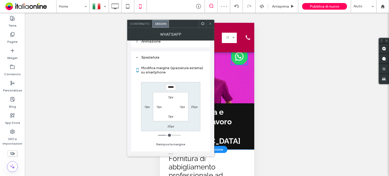
drag, startPoint x: 209, startPoint y: 24, endPoint x: 211, endPoint y: 27, distance: 3.7
click at [209, 24] on icon at bounding box center [210, 24] width 4 height 4
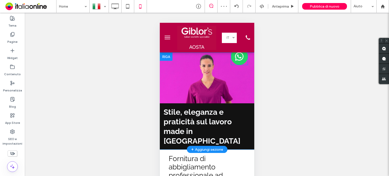
click at [235, 58] on img at bounding box center [239, 56] width 17 height 17
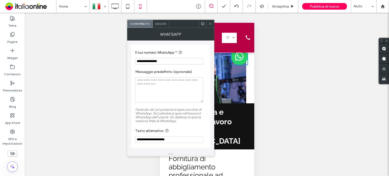
click at [211, 23] on icon at bounding box center [210, 24] width 4 height 4
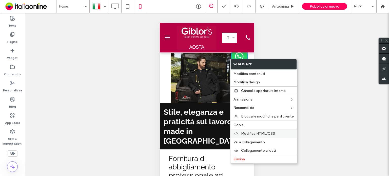
click at [259, 130] on div "Modifica HTML/CSS" at bounding box center [263, 133] width 66 height 9
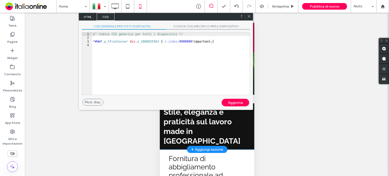
click at [181, 41] on div "/* Codice CSS generico per tutti i dispositivi */ * #dm * .p_hfcontainer div .u…" at bounding box center [170, 67] width 157 height 70
drag, startPoint x: 181, startPoint y: 41, endPoint x: 184, endPoint y: 58, distance: 17.4
click at [181, 41] on div "/* Codice CSS generico per tutti i dispositivi */ * #dm * .p_hfcontainer div .u…" at bounding box center [170, 67] width 157 height 70
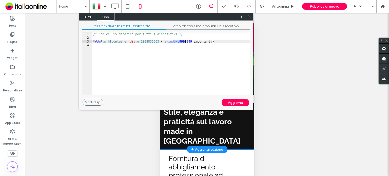
click at [110, 15] on span "CSS" at bounding box center [106, 17] width 18 height 8
click at [202, 21] on div "CSS generale per tutti i dispositivi CODICE CSS SPECIFICO PER IL DISPOSITIVO At…" at bounding box center [166, 60] width 174 height 78
click at [203, 25] on span "CODICE CSS SPECIFICO PER IL DISPOSITIVO" at bounding box center [208, 26] width 84 height 5
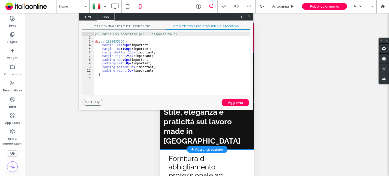
click at [141, 27] on span "CSS generale per tutti i dispositivi" at bounding box center [124, 26] width 84 height 5
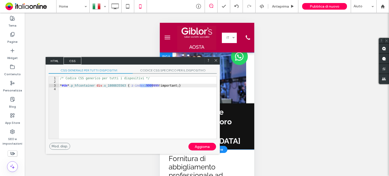
drag, startPoint x: 147, startPoint y: 17, endPoint x: 114, endPoint y: 60, distance: 54.5
click at [114, 60] on div "HTML CSS" at bounding box center [133, 61] width 174 height 8
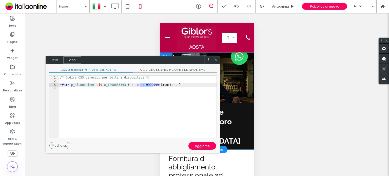
drag, startPoint x: 151, startPoint y: 84, endPoint x: 154, endPoint y: 86, distance: 3.8
click at [151, 84] on div "/* Codice CSS generico per tutti i dispositivi */ * #dm * .p_hfcontainer div .u…" at bounding box center [137, 107] width 157 height 62
click at [152, 83] on div "/* Codice CSS generico per tutti i dispositivi */ * #dm * .p_hfcontainer div .u…" at bounding box center [137, 111] width 157 height 70
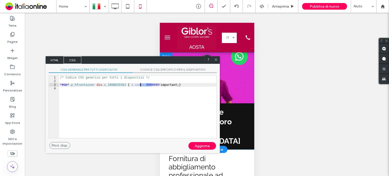
drag, startPoint x: 151, startPoint y: 83, endPoint x: 140, endPoint y: 85, distance: 11.8
click at [140, 85] on div "/* Codice CSS generico per tutti i dispositivi */ * #dm * .p_hfcontainer div .u…" at bounding box center [137, 111] width 157 height 70
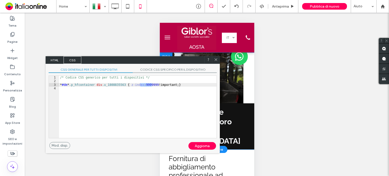
click at [147, 84] on div "/* Codice CSS generico per tutti i dispositivi */ * #dm * .p_hfcontainer div .u…" at bounding box center [137, 107] width 157 height 62
click at [147, 84] on div "/* Codice CSS generico per tutti i dispositivi */ * #dm * .p_hfcontainer div .u…" at bounding box center [137, 111] width 157 height 70
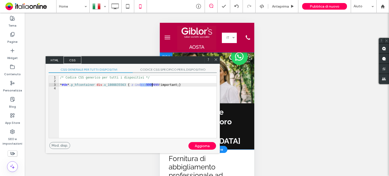
click at [149, 83] on div "/* Codice CSS generico per tutti i dispositivi */ * #dm * .p_hfcontainer div .u…" at bounding box center [137, 111] width 157 height 70
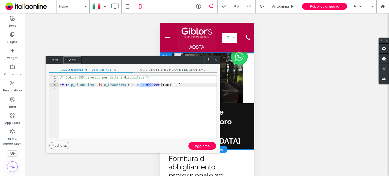
click at [149, 86] on div "/* Codice CSS generico per tutti i dispositivi */ * #dm * .p_hfcontainer div .u…" at bounding box center [137, 107] width 157 height 62
click at [149, 85] on div "/* Codice CSS generico per tutti i dispositivi */ * #dm * .p_hfcontainer div .u…" at bounding box center [137, 111] width 157 height 70
drag, startPoint x: 178, startPoint y: 84, endPoint x: 49, endPoint y: 84, distance: 129.4
click at [49, 84] on div "** 1 2 3 4 /* Codice CSS generico per tutti i dispositivi */ * #dm * .p_hfconta…" at bounding box center [133, 106] width 168 height 63
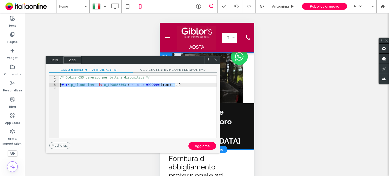
click at [164, 69] on span "CODICE CSS SPECIFICO PER IL DISPOSITIVO" at bounding box center [175, 70] width 84 height 5
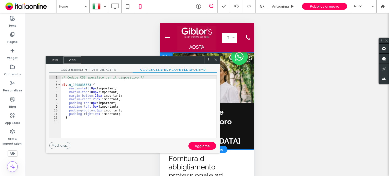
click at [83, 70] on span "CSS generale per tutti i dispositivi" at bounding box center [91, 70] width 84 height 5
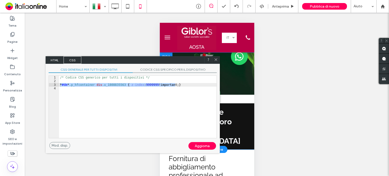
click at [186, 84] on div "/* Codice CSS generico per tutti i dispositivi */ * #dm * .p_hfcontainer div .u…" at bounding box center [137, 107] width 157 height 62
drag, startPoint x: 182, startPoint y: 83, endPoint x: 54, endPoint y: 85, distance: 128.4
click at [54, 85] on div "** 1 2 3 4 /* Codice CSS generico per tutti i dispositivi */ * #dm * .p_hfconta…" at bounding box center [133, 106] width 168 height 63
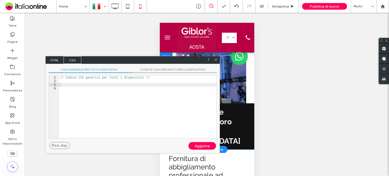
click at [199, 144] on div "Aggiorna" at bounding box center [202, 146] width 28 height 8
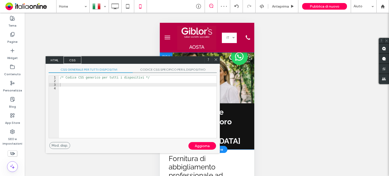
click at [60, 58] on span "HTML" at bounding box center [55, 60] width 18 height 8
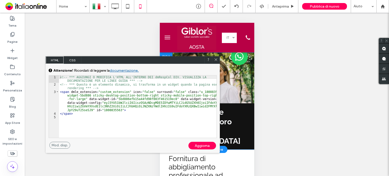
click at [69, 58] on span "CSS" at bounding box center [73, 60] width 18 height 8
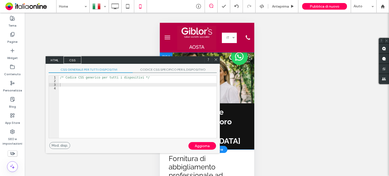
click at [216, 58] on icon at bounding box center [216, 60] width 4 height 4
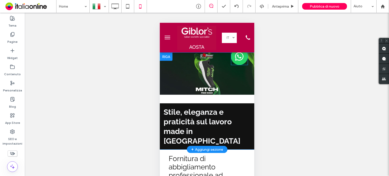
click at [235, 58] on img at bounding box center [239, 56] width 17 height 17
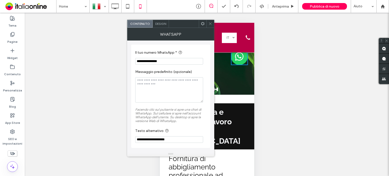
click at [208, 21] on span at bounding box center [210, 24] width 4 height 8
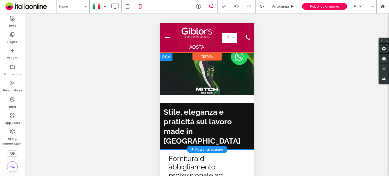
click at [211, 55] on div "Testata" at bounding box center [206, 56] width 29 height 8
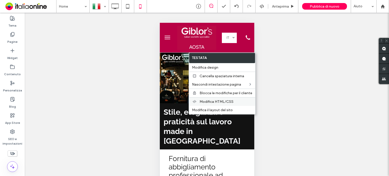
click at [210, 102] on span "Modifica HTML/CSS" at bounding box center [217, 102] width 34 height 4
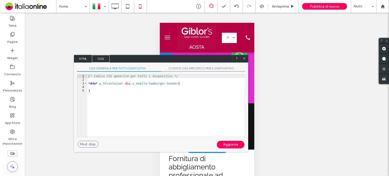
click at [196, 69] on span "CODICE CSS SPECIFICO PER IL DISPOSITIVO" at bounding box center [203, 68] width 84 height 5
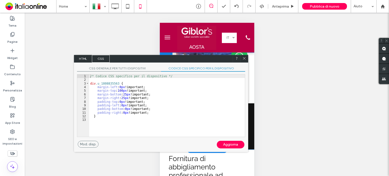
drag, startPoint x: 244, startPoint y: 57, endPoint x: 56, endPoint y: 16, distance: 191.9
click at [244, 57] on icon at bounding box center [244, 58] width 4 height 4
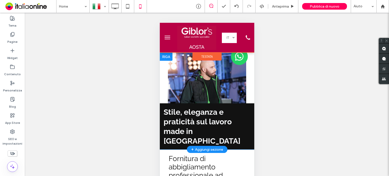
click at [208, 55] on span "Testata" at bounding box center [206, 56] width 11 height 4
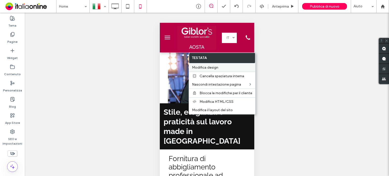
click at [203, 67] on span "Modifica design" at bounding box center [205, 67] width 26 height 4
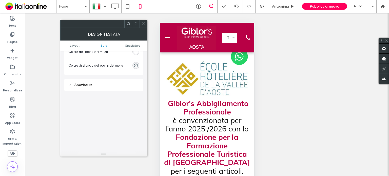
scroll to position [177, 0]
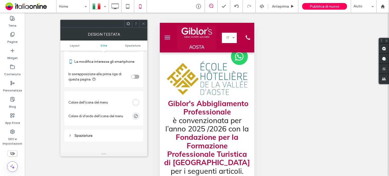
click at [134, 77] on div "toggle" at bounding box center [133, 77] width 4 height 4
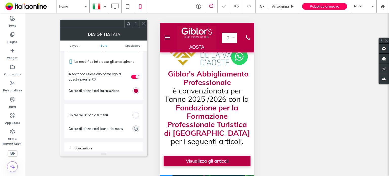
click at [134, 77] on div "toggle" at bounding box center [135, 77] width 8 height 4
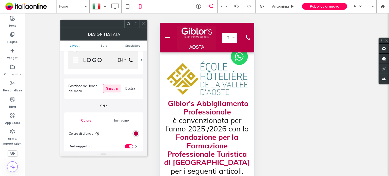
scroll to position [25, 0]
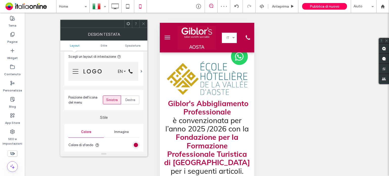
click at [145, 22] on div at bounding box center [144, 24] width 8 height 8
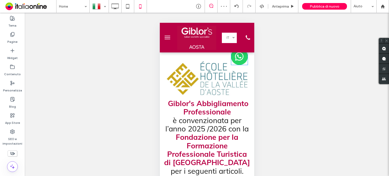
click at [234, 59] on img at bounding box center [239, 56] width 17 height 17
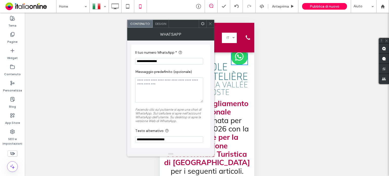
click at [163, 25] on span "Design" at bounding box center [160, 24] width 11 height 4
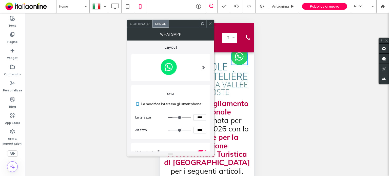
click at [209, 23] on icon at bounding box center [210, 24] width 4 height 4
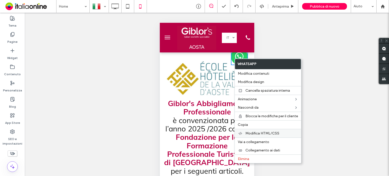
click at [259, 132] on span "Modifica HTML/CSS" at bounding box center [262, 133] width 34 height 4
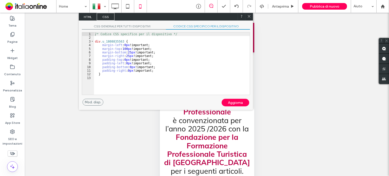
click at [149, 26] on span "CSS generale per tutti i dispositivi" at bounding box center [124, 26] width 84 height 5
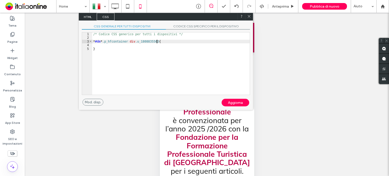
click at [180, 43] on div "/* Codice CSS generico per tutti i dispositivi */ * #dm * .p_hfcontainer div .u…" at bounding box center [170, 67] width 157 height 70
click at [184, 26] on span "CODICE CSS SPECIFICO PER IL DISPOSITIVO" at bounding box center [208, 26] width 84 height 5
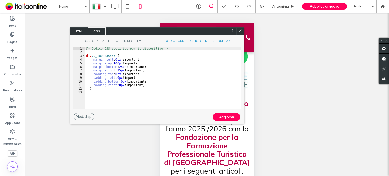
drag, startPoint x: 188, startPoint y: 17, endPoint x: 178, endPoint y: 33, distance: 18.3
click at [178, 33] on div "HTML CSS" at bounding box center [157, 31] width 174 height 8
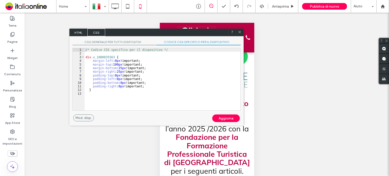
click at [148, 86] on div "/* Codice CSS specifico per il dispositivo */ div .u_1808835563 { margin-left :…" at bounding box center [163, 83] width 156 height 70
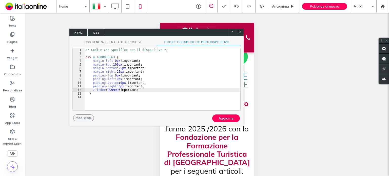
click at [224, 119] on div "Aggiorna" at bounding box center [226, 118] width 28 height 8
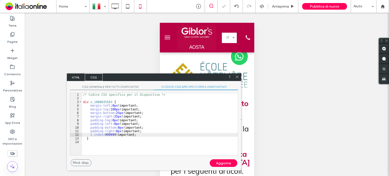
drag, startPoint x: 206, startPoint y: 29, endPoint x: 204, endPoint y: 74, distance: 44.9
click at [204, 74] on div "HTML CSS" at bounding box center [154, 77] width 174 height 8
click at [114, 134] on div "/* Codice CSS specifico per il dispositivo */ div .u_1808835563 { margin-left :…" at bounding box center [160, 128] width 156 height 70
type textarea "**"
click at [142, 146] on div "/* Codice CSS specifico per il dispositivo */ div .u_1808835563 { margin-left :…" at bounding box center [160, 128] width 156 height 70
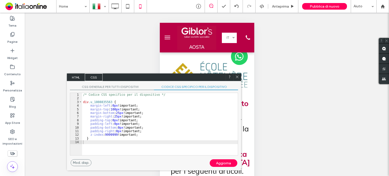
click at [224, 161] on div "Aggiorna" at bounding box center [224, 163] width 28 height 8
click at [234, 74] on div at bounding box center [237, 77] width 8 height 8
click at [237, 78] on icon at bounding box center [237, 77] width 4 height 4
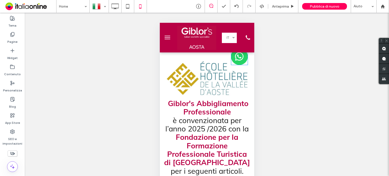
click at [237, 59] on img at bounding box center [239, 56] width 17 height 17
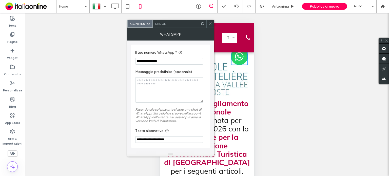
click at [162, 20] on div "Design" at bounding box center [161, 24] width 16 height 8
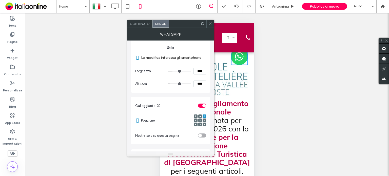
scroll to position [72, 0]
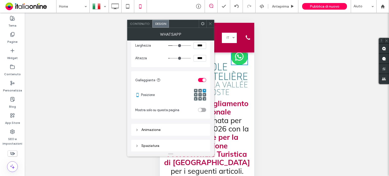
click at [205, 93] on span at bounding box center [205, 95] width 2 height 4
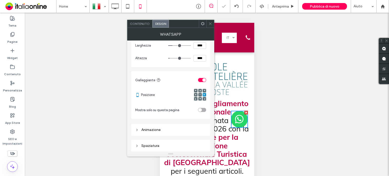
click at [209, 21] on span at bounding box center [210, 24] width 4 height 8
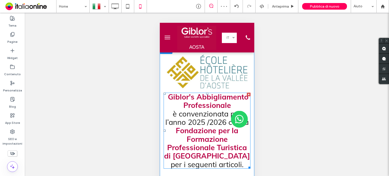
scroll to position [0, 0]
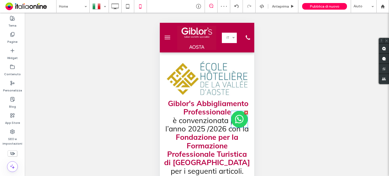
click at [238, 122] on img at bounding box center [239, 119] width 17 height 17
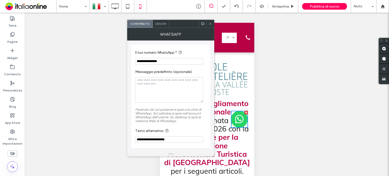
click at [161, 23] on span "Design" at bounding box center [160, 24] width 11 height 4
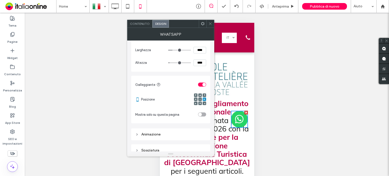
scroll to position [72, 0]
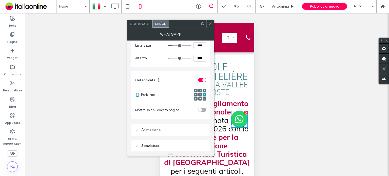
click at [204, 98] on icon at bounding box center [205, 99] width 2 height 2
click at [211, 22] on icon at bounding box center [210, 24] width 4 height 4
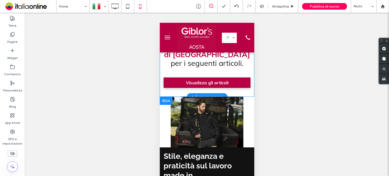
scroll to position [127, 0]
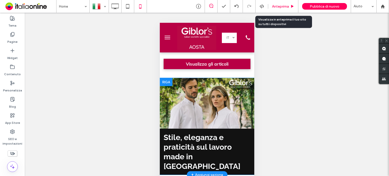
click at [287, 8] on span "Anteprima" at bounding box center [280, 6] width 17 height 4
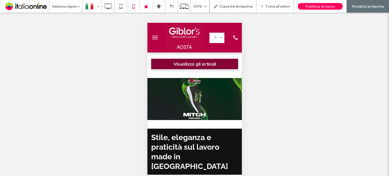
click at [198, 67] on span "Visualizza gli articoli" at bounding box center [194, 63] width 43 height 5
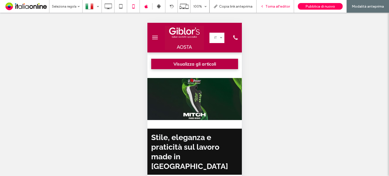
click at [279, 6] on span "Torna all'editor" at bounding box center [277, 6] width 25 height 4
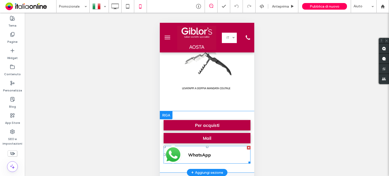
scroll to position [582, 0]
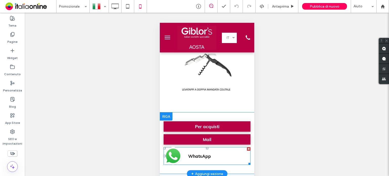
click at [215, 151] on span "WhatsApp" at bounding box center [217, 156] width 68 height 10
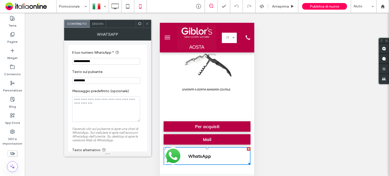
click at [102, 24] on span "Design" at bounding box center [97, 24] width 11 height 4
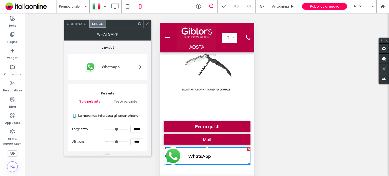
click at [125, 71] on img at bounding box center [105, 67] width 67 height 20
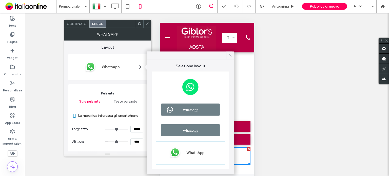
click at [231, 54] on icon at bounding box center [230, 55] width 5 height 5
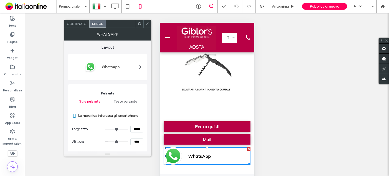
click at [146, 22] on icon at bounding box center [147, 24] width 4 height 4
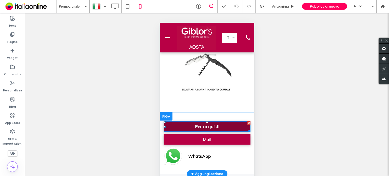
click at [207, 124] on span "Per acquisti" at bounding box center [207, 126] width 24 height 5
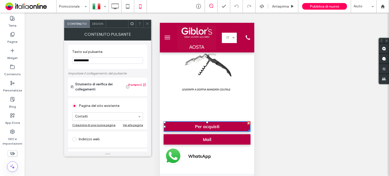
click at [145, 24] on div at bounding box center [147, 24] width 8 height 8
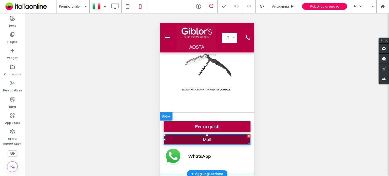
click at [193, 134] on link "Mail" at bounding box center [206, 139] width 87 height 10
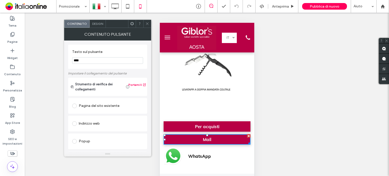
click at [147, 23] on use at bounding box center [147, 24] width 3 height 3
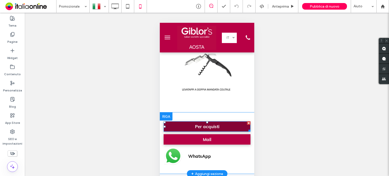
scroll to position [481, 0]
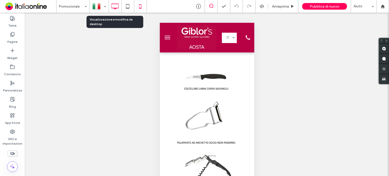
click at [118, 8] on use at bounding box center [114, 7] width 7 height 6
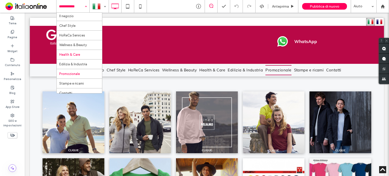
scroll to position [17, 0]
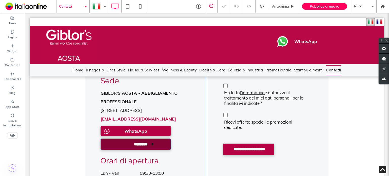
scroll to position [253, 0]
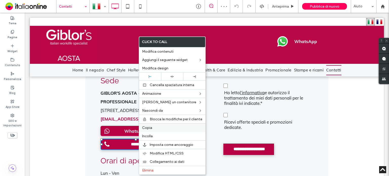
click at [153, 128] on label "Copia" at bounding box center [172, 128] width 60 height 4
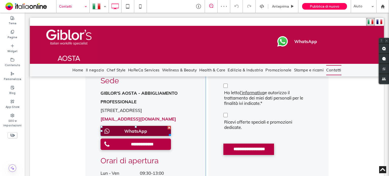
click at [128, 126] on span "WhatsApp" at bounding box center [136, 131] width 26 height 10
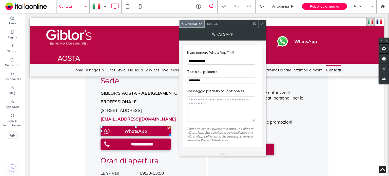
click at [212, 23] on span "Design" at bounding box center [212, 24] width 11 height 4
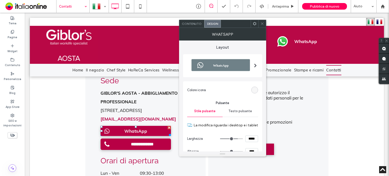
click at [246, 64] on img at bounding box center [220, 65] width 67 height 17
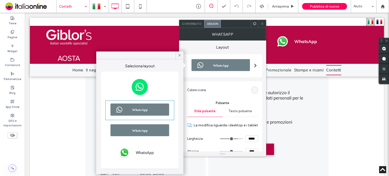
click at [150, 153] on img at bounding box center [139, 153] width 67 height 20
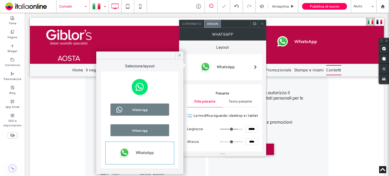
click at [263, 24] on icon at bounding box center [262, 24] width 4 height 4
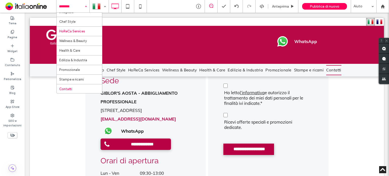
scroll to position [17, 0]
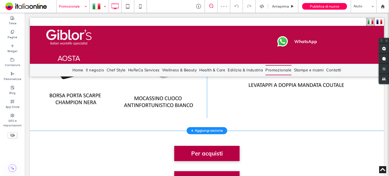
scroll to position [658, 0]
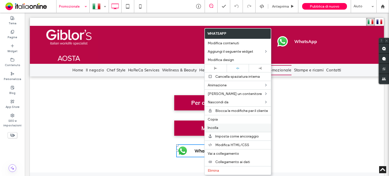
click at [220, 129] on label "Incolla" at bounding box center [238, 128] width 60 height 4
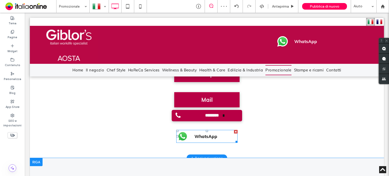
scroll to position [684, 0]
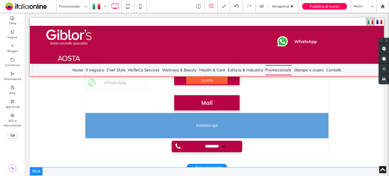
drag, startPoint x: 212, startPoint y: 132, endPoint x: 240, endPoint y: 123, distance: 29.1
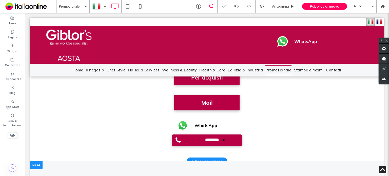
click at [237, 123] on div "**********" at bounding box center [206, 107] width 243 height 81
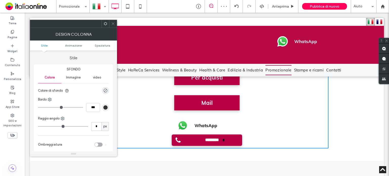
click at [114, 21] on span at bounding box center [113, 24] width 4 height 8
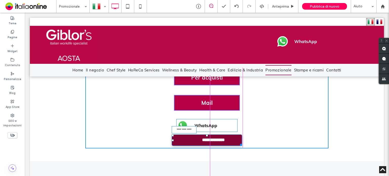
drag, startPoint x: 239, startPoint y: 138, endPoint x: 261, endPoint y: 155, distance: 27.4
click at [238, 142] on div at bounding box center [240, 144] width 4 height 4
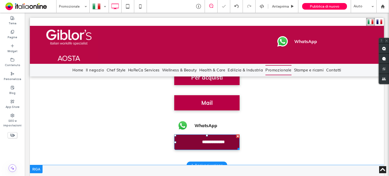
click at [209, 136] on span "********" at bounding box center [205, 139] width 21 height 10
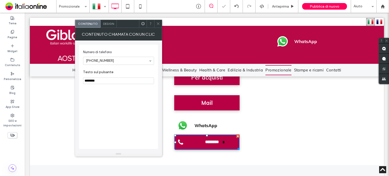
click at [113, 22] on span "Design" at bounding box center [108, 24] width 11 height 4
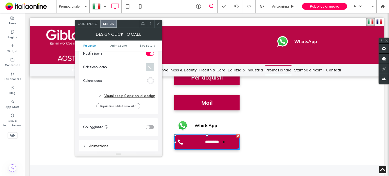
scroll to position [152, 0]
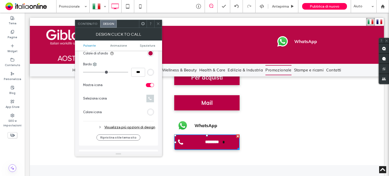
click at [143, 124] on div "Visualizza più opzioni di design" at bounding box center [119, 127] width 72 height 7
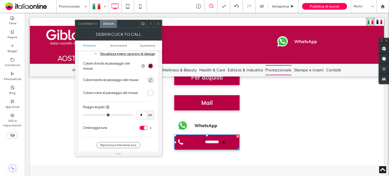
scroll to position [228, 0]
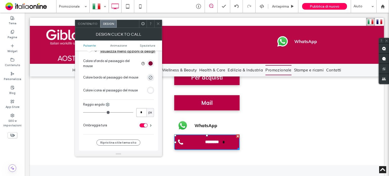
click at [140, 111] on input "*" at bounding box center [141, 112] width 10 height 9
type input "*"
drag, startPoint x: 157, startPoint y: 20, endPoint x: 160, endPoint y: 27, distance: 7.1
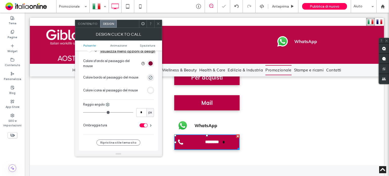
click at [157, 20] on span at bounding box center [158, 24] width 4 height 8
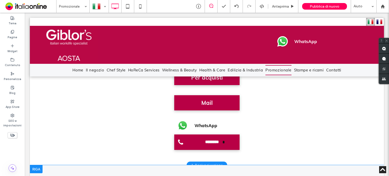
scroll to position [582, 0]
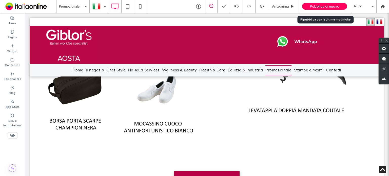
click at [322, 9] on div "Pubblica di nuovo" at bounding box center [324, 6] width 45 height 7
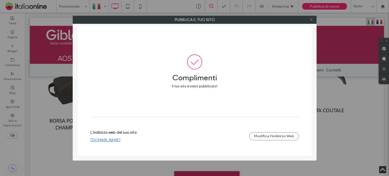
click at [312, 19] on icon at bounding box center [311, 20] width 4 height 4
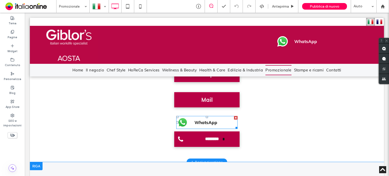
scroll to position [658, 0]
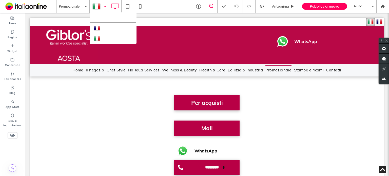
click at [99, 6] on div at bounding box center [99, 6] width 18 height 12
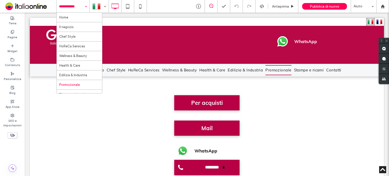
click at [82, 6] on div "Home Il negozio Chef Style HoReCa Services Wellness & Beauty Health & Care Edil…" at bounding box center [72, 6] width 33 height 13
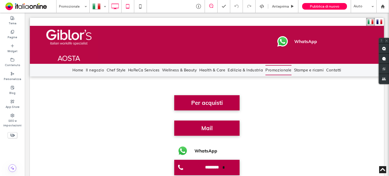
drag, startPoint x: 87, startPoint y: 4, endPoint x: 125, endPoint y: 8, distance: 38.1
click at [87, 4] on div "Promozionale" at bounding box center [72, 6] width 33 height 13
click at [140, 6] on icon at bounding box center [140, 6] width 10 height 10
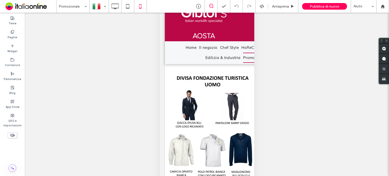
scroll to position [33, 0]
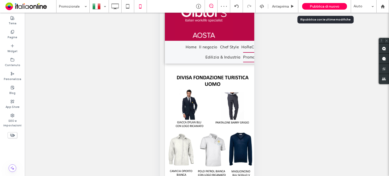
click at [320, 6] on span "Pubblica di nuovo" at bounding box center [325, 6] width 30 height 4
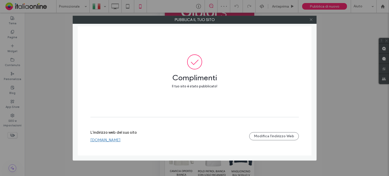
click at [311, 18] on icon at bounding box center [311, 20] width 4 height 4
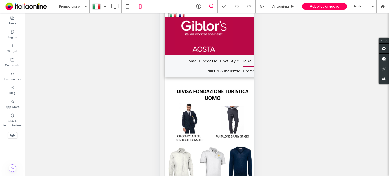
scroll to position [0, 0]
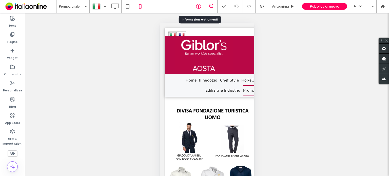
click at [198, 3] on div at bounding box center [198, 6] width 13 height 13
click at [200, 6] on icon at bounding box center [198, 6] width 5 height 5
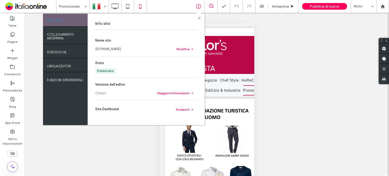
click at [199, 18] on use at bounding box center [199, 17] width 3 height 3
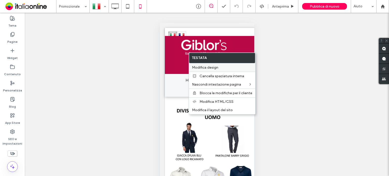
click at [210, 68] on span "Modifica design" at bounding box center [205, 67] width 26 height 4
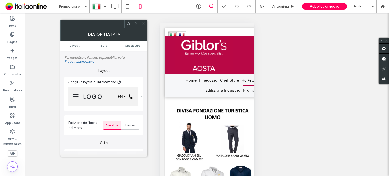
click at [141, 96] on span at bounding box center [142, 96] width 2 height 3
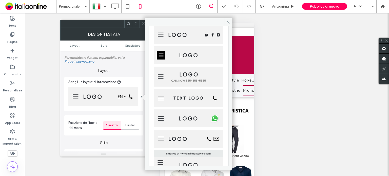
scroll to position [151, 0]
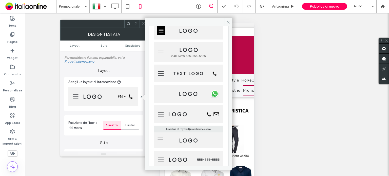
drag, startPoint x: 227, startPoint y: 21, endPoint x: 224, endPoint y: 22, distance: 3.8
click at [227, 21] on icon at bounding box center [228, 22] width 4 height 4
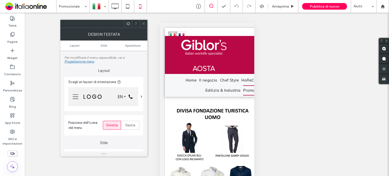
click at [144, 24] on icon at bounding box center [144, 24] width 4 height 4
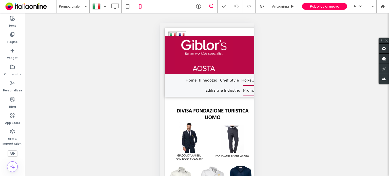
scroll to position [33, 0]
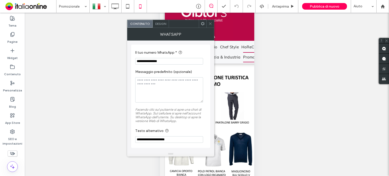
click at [166, 26] on div "Design" at bounding box center [161, 24] width 16 height 8
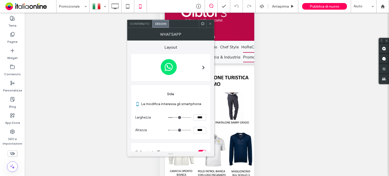
drag, startPoint x: 210, startPoint y: 24, endPoint x: 213, endPoint y: 45, distance: 22.1
click at [210, 24] on icon at bounding box center [210, 24] width 4 height 4
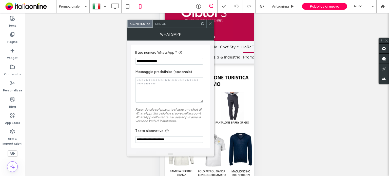
click at [211, 23] on use at bounding box center [210, 24] width 3 height 3
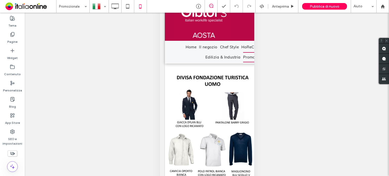
scroll to position [0, 0]
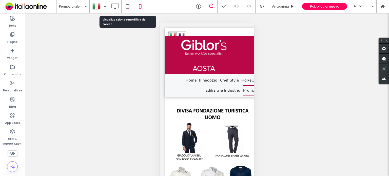
click at [128, 7] on icon at bounding box center [128, 6] width 10 height 10
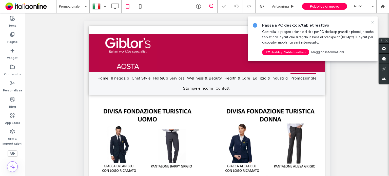
click at [374, 21] on icon at bounding box center [372, 22] width 4 height 4
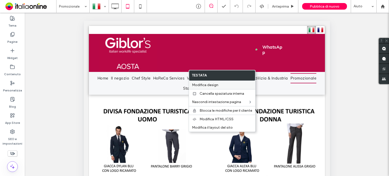
click at [216, 84] on span "Modifica design" at bounding box center [205, 85] width 26 height 4
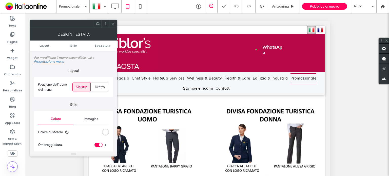
click at [106, 133] on div "rgb(255, 255, 255)" at bounding box center [105, 132] width 4 height 4
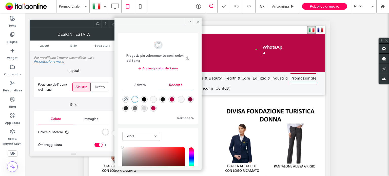
click at [174, 99] on div "rgba(184, 0, 69, 1)" at bounding box center [172, 99] width 4 height 4
type input "*******"
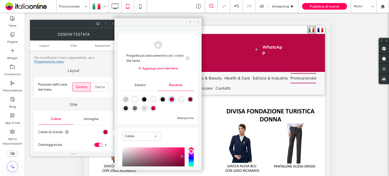
click at [198, 21] on icon at bounding box center [198, 22] width 4 height 4
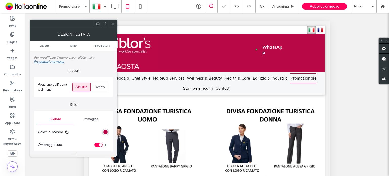
click at [112, 25] on use at bounding box center [113, 24] width 3 height 3
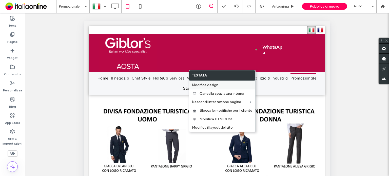
drag, startPoint x: 207, startPoint y: 83, endPoint x: 202, endPoint y: 85, distance: 5.0
click at [207, 83] on span "Modifica design" at bounding box center [205, 85] width 26 height 4
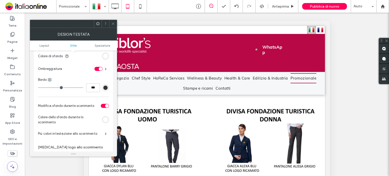
scroll to position [101, 0]
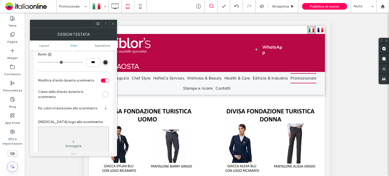
click at [114, 21] on span at bounding box center [113, 24] width 4 height 8
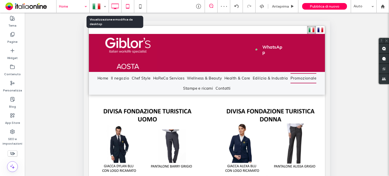
click at [116, 5] on icon at bounding box center [115, 6] width 10 height 10
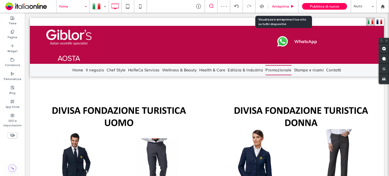
click at [287, 7] on span "Anteprima" at bounding box center [280, 6] width 17 height 4
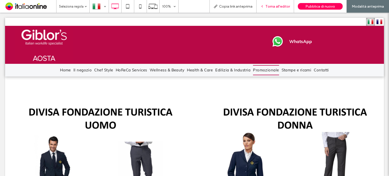
click at [271, 5] on span "Torna all'editor" at bounding box center [277, 6] width 25 height 4
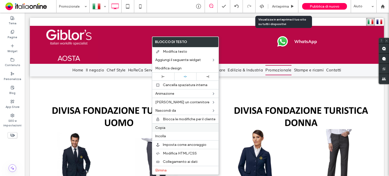
click at [170, 130] on div "Copia" at bounding box center [185, 127] width 66 height 9
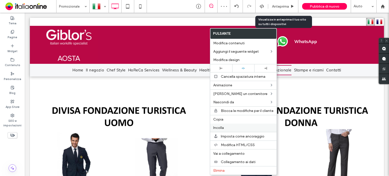
click at [221, 126] on span "Incolla" at bounding box center [218, 128] width 11 height 4
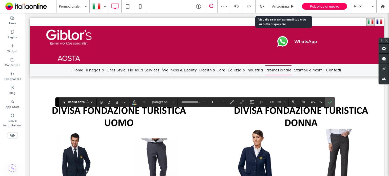
type input "****"
type input "**"
click at [133, 102] on use "Colore" at bounding box center [134, 101] width 3 height 3
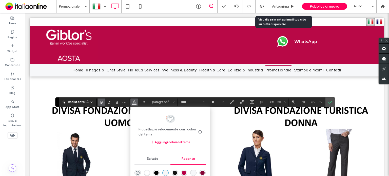
click at [154, 171] on div "rgba(0, 0, 0, 1)" at bounding box center [156, 173] width 4 height 4
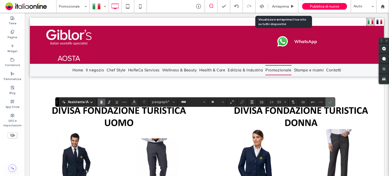
click at [328, 98] on span "Conferma" at bounding box center [329, 101] width 2 height 9
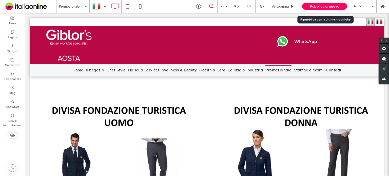
drag, startPoint x: 327, startPoint y: 7, endPoint x: 324, endPoint y: 18, distance: 12.5
click at [327, 7] on span "Pubblica di nuovo" at bounding box center [325, 6] width 30 height 4
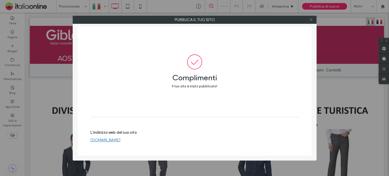
click at [310, 18] on icon at bounding box center [311, 20] width 4 height 4
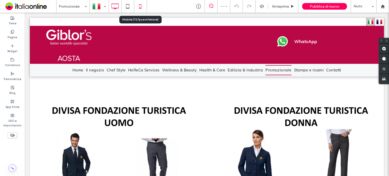
click at [140, 4] on icon at bounding box center [140, 6] width 10 height 10
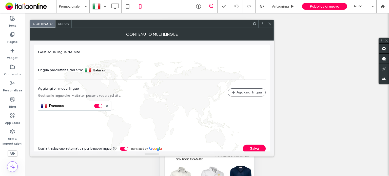
click at [67, 21] on div "Design" at bounding box center [63, 24] width 16 height 8
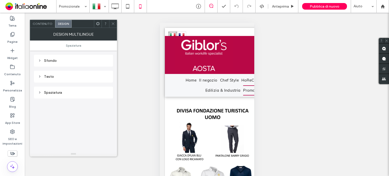
click at [113, 24] on use at bounding box center [113, 24] width 3 height 3
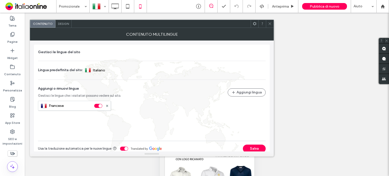
scroll to position [7, 0]
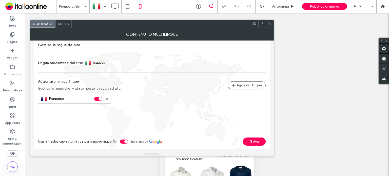
click at [64, 24] on span "Design" at bounding box center [63, 24] width 11 height 4
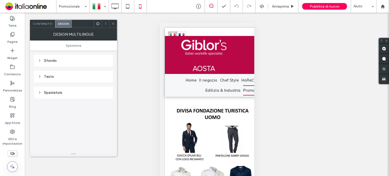
click at [74, 58] on div "Sfondo" at bounding box center [73, 60] width 71 height 4
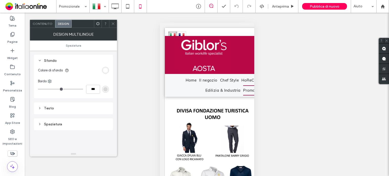
click at [105, 70] on div "rgb(255, 255, 255)" at bounding box center [105, 70] width 4 height 4
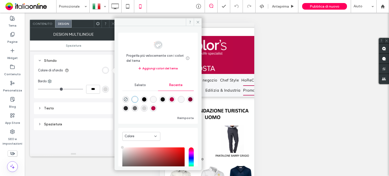
click at [137, 99] on div "rgba(255, 255, 255, 1)" at bounding box center [135, 99] width 4 height 4
click at [94, 70] on section "Colore di sfondo" at bounding box center [73, 70] width 71 height 13
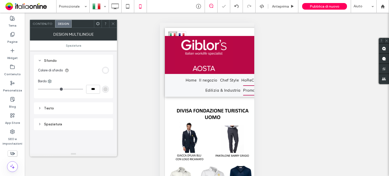
click at [91, 109] on div "Testo" at bounding box center [73, 108] width 71 height 4
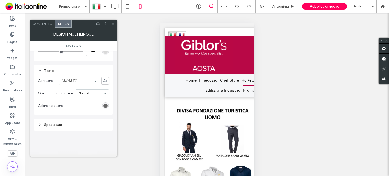
scroll to position [76, 0]
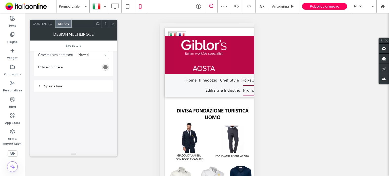
click at [105, 66] on div "rgb(102, 102, 102)" at bounding box center [105, 67] width 4 height 4
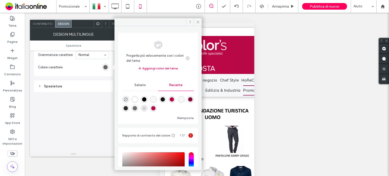
click at [174, 99] on div "rgba(184, 0, 69, 1)" at bounding box center [172, 99] width 4 height 4
type input "*******"
click at [199, 21] on icon at bounding box center [198, 22] width 4 height 4
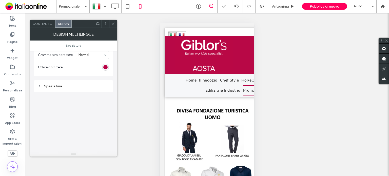
click at [112, 21] on span at bounding box center [113, 24] width 4 height 8
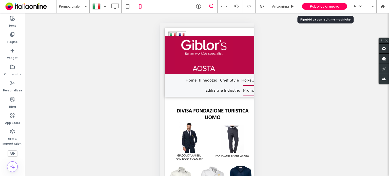
click at [332, 6] on span "Pubblica di nuovo" at bounding box center [325, 6] width 30 height 4
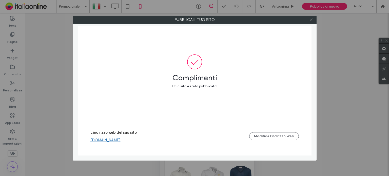
click at [312, 19] on icon at bounding box center [311, 20] width 4 height 4
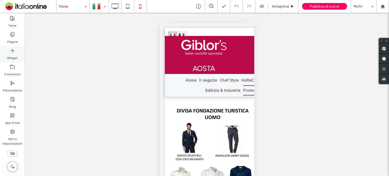
click at [15, 50] on div "Widget" at bounding box center [12, 54] width 25 height 16
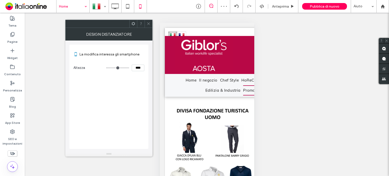
type input "*"
type input "***"
type input "**"
type input "****"
type input "**"
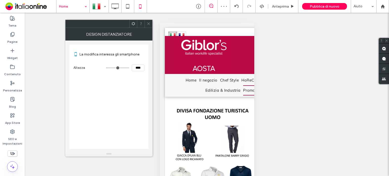
type input "****"
type input "**"
type input "****"
type input "**"
type input "****"
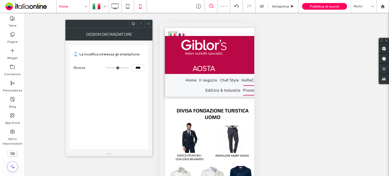
type input "**"
type input "****"
type input "**"
type input "****"
type input "**"
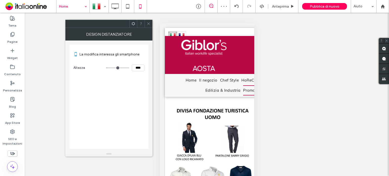
type input "****"
type input "**"
type input "****"
type input "***"
type input "*****"
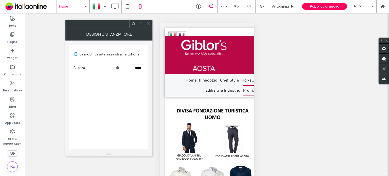
type input "***"
type input "*****"
type input "***"
type input "*****"
type input "***"
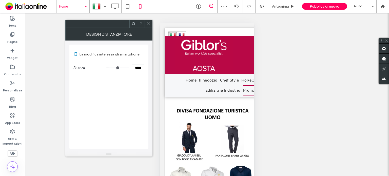
type input "*****"
type input "***"
type input "*****"
type input "***"
type input "*****"
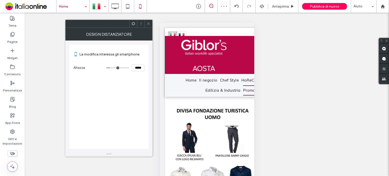
type input "***"
type input "*****"
type input "***"
type input "*****"
type input "***"
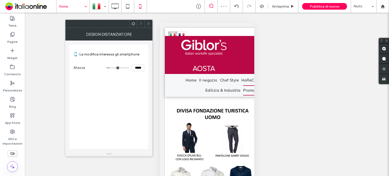
type input "*****"
type input "***"
type input "*****"
type input "***"
type input "*****"
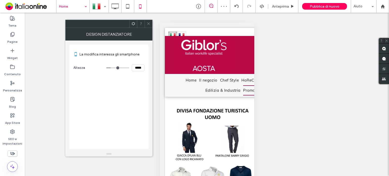
type input "***"
type input "*****"
type input "***"
type input "*****"
type input "***"
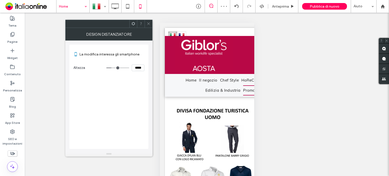
type input "*****"
type input "***"
type input "*****"
type input "***"
type input "*****"
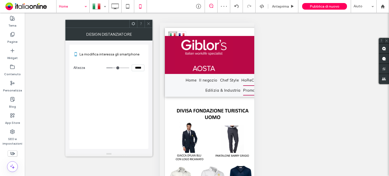
type input "***"
type input "*****"
type input "***"
type input "*****"
type input "***"
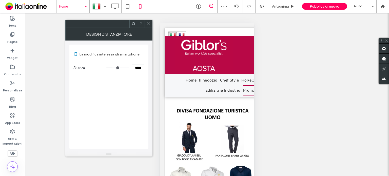
type input "*****"
type input "***"
type input "*****"
type input "***"
type input "*****"
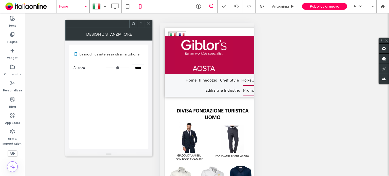
type input "***"
type input "*****"
type input "***"
type input "*****"
type input "***"
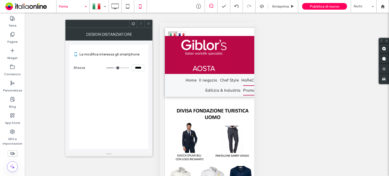
type input "*****"
type input "***"
type input "*****"
type input "***"
type input "*****"
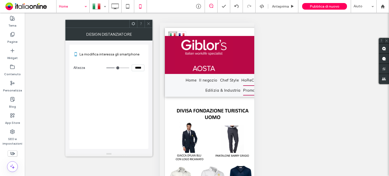
drag, startPoint x: 107, startPoint y: 68, endPoint x: 115, endPoint y: 69, distance: 7.7
type input "***"
click at [115, 68] on input "range" at bounding box center [117, 68] width 23 height 1
click at [145, 26] on div at bounding box center [149, 24] width 8 height 8
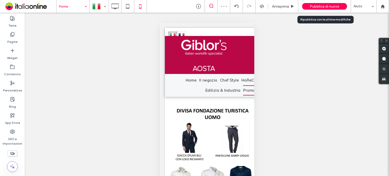
click at [310, 5] on span "Pubblica di nuovo" at bounding box center [325, 6] width 30 height 4
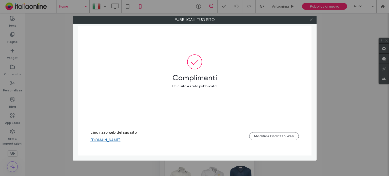
click at [312, 19] on icon at bounding box center [311, 20] width 4 height 4
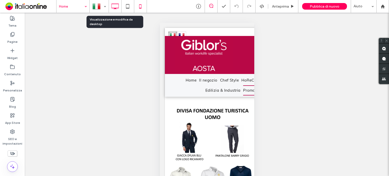
click at [117, 6] on icon at bounding box center [115, 6] width 10 height 10
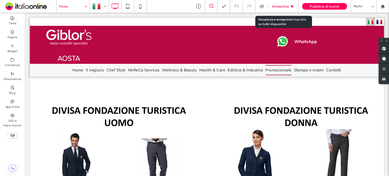
click at [284, 6] on span "Anteprima" at bounding box center [280, 6] width 17 height 4
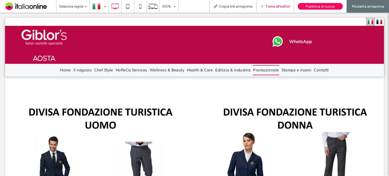
click at [280, 8] on span "Torna all'editor" at bounding box center [277, 6] width 25 height 4
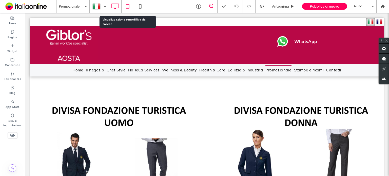
click at [124, 7] on icon at bounding box center [128, 6] width 10 height 10
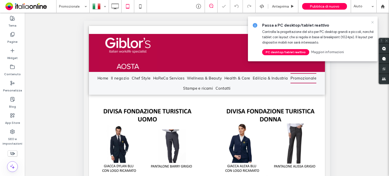
click at [373, 23] on icon at bounding box center [372, 22] width 4 height 4
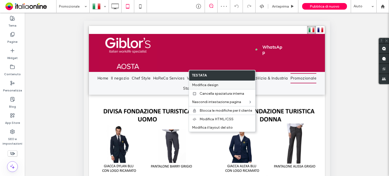
click at [210, 86] on span "Modifica design" at bounding box center [205, 85] width 26 height 4
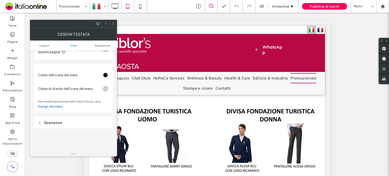
scroll to position [253, 0]
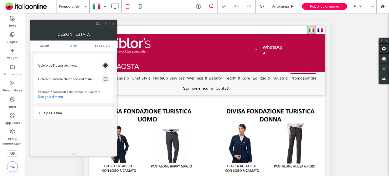
click at [105, 65] on div "rgb(18, 18, 18)" at bounding box center [105, 65] width 4 height 4
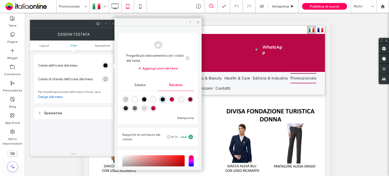
drag, startPoint x: 136, startPoint y: 99, endPoint x: 143, endPoint y: 80, distance: 20.3
click at [136, 99] on div "rgba(255, 255, 255, 1)" at bounding box center [135, 99] width 4 height 4
type input "*******"
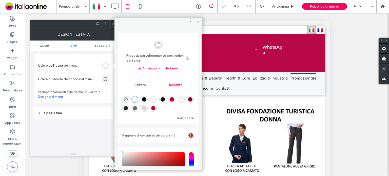
click at [197, 20] on icon at bounding box center [198, 22] width 4 height 4
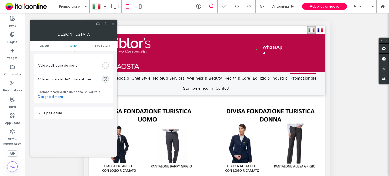
click at [110, 22] on div at bounding box center [113, 24] width 8 height 8
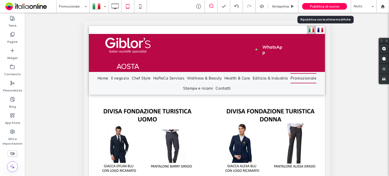
click at [330, 7] on span "Pubblica di nuovo" at bounding box center [325, 6] width 30 height 4
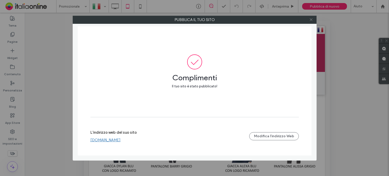
click at [310, 20] on icon at bounding box center [311, 20] width 4 height 4
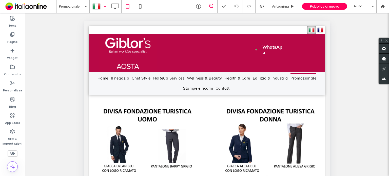
click at [99, 5] on div at bounding box center [99, 6] width 18 height 12
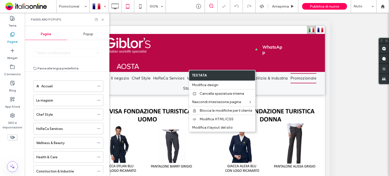
click at [103, 18] on icon at bounding box center [103, 20] width 4 height 4
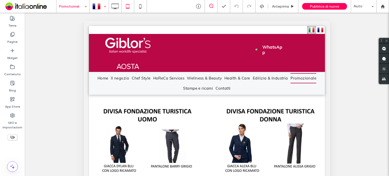
click at [83, 8] on div "Promotionnel" at bounding box center [72, 6] width 33 height 13
click at [15, 36] on div "Pagine" at bounding box center [12, 38] width 25 height 16
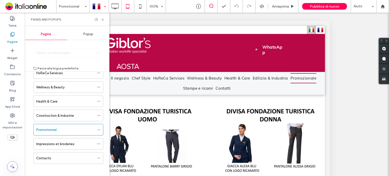
scroll to position [57, 0]
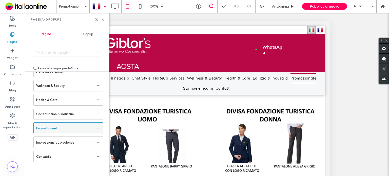
click at [99, 126] on icon at bounding box center [99, 128] width 4 height 4
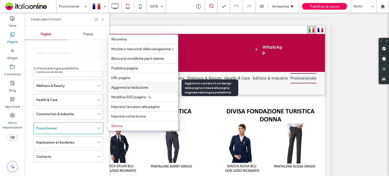
click at [138, 88] on span "Aggiorna la traduzione" at bounding box center [129, 87] width 37 height 4
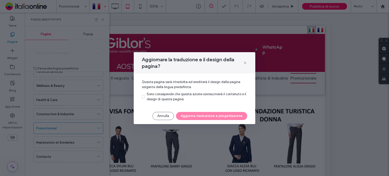
click at [172, 96] on div "Sono consapevole che questa azione sovrascriverà il contenuto e il design di qu…" at bounding box center [197, 97] width 101 height 10
click at [193, 115] on button "Aggiorna traduzione e progettazione" at bounding box center [211, 116] width 71 height 8
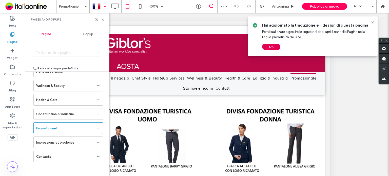
click at [272, 48] on button "OK" at bounding box center [271, 47] width 18 height 6
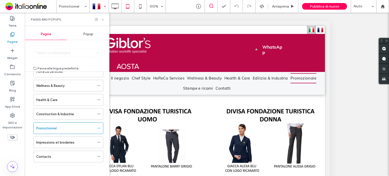
click at [104, 20] on icon at bounding box center [103, 20] width 4 height 4
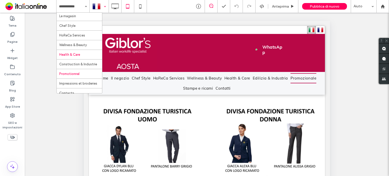
scroll to position [17, 0]
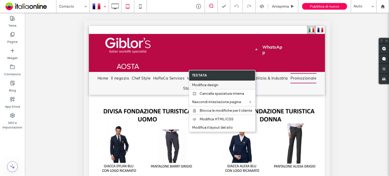
click at [224, 88] on div "Modifica design" at bounding box center [222, 85] width 66 height 8
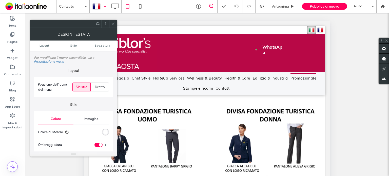
click at [104, 135] on div "rgb(255, 255, 255)" at bounding box center [105, 132] width 7 height 7
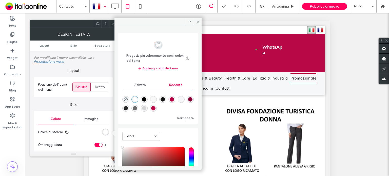
click at [174, 100] on div "rgba(184, 0, 69, 1)" at bounding box center [172, 99] width 4 height 4
type input "*******"
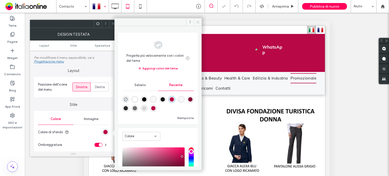
click at [198, 23] on icon at bounding box center [198, 22] width 4 height 4
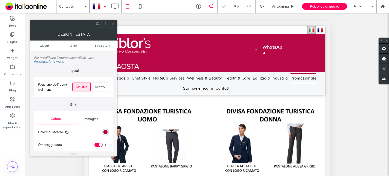
click at [113, 21] on span at bounding box center [113, 24] width 4 height 8
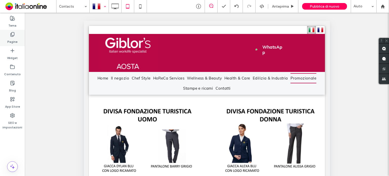
click at [12, 38] on label "Pagine" at bounding box center [12, 40] width 10 height 7
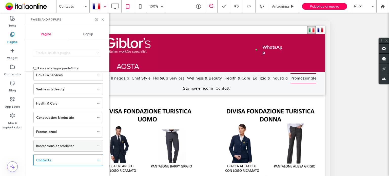
scroll to position [57, 0]
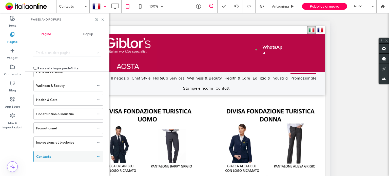
click at [99, 155] on icon at bounding box center [99, 157] width 4 height 4
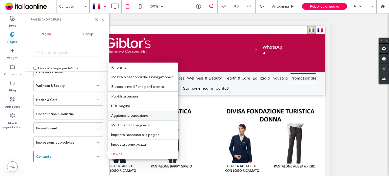
click at [122, 117] on span "Aggiorna la traduzione" at bounding box center [129, 115] width 37 height 4
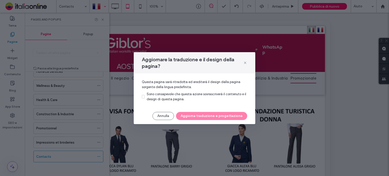
click at [161, 96] on div "Sono consapevole che questa azione sovrascriverà il contenuto e il design di qu…" at bounding box center [197, 97] width 101 height 10
click at [199, 117] on button "Aggiorna traduzione e progettazione" at bounding box center [211, 116] width 71 height 8
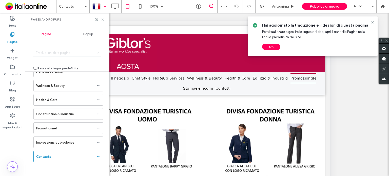
click at [103, 19] on use at bounding box center [103, 19] width 2 height 2
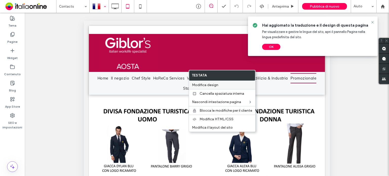
click at [213, 84] on span "Modifica design" at bounding box center [205, 85] width 26 height 4
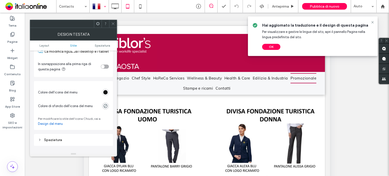
scroll to position [228, 0]
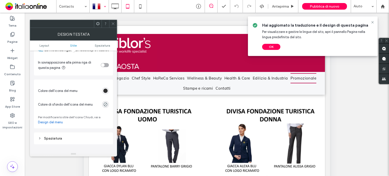
click at [105, 92] on div "rgb(18, 18, 18)" at bounding box center [105, 91] width 4 height 4
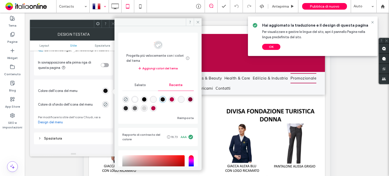
click at [137, 98] on div "rgba(255, 255, 255, 1)" at bounding box center [135, 99] width 4 height 4
type input "*******"
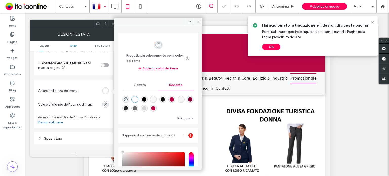
click at [199, 21] on icon at bounding box center [198, 22] width 4 height 4
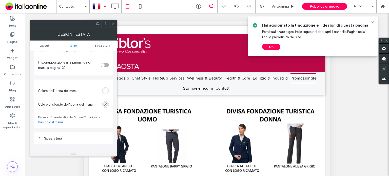
drag, startPoint x: 114, startPoint y: 23, endPoint x: 122, endPoint y: 16, distance: 9.9
click at [114, 23] on icon at bounding box center [113, 24] width 4 height 4
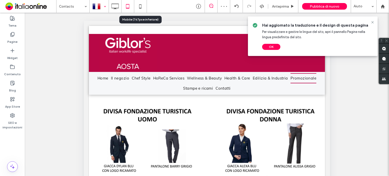
drag, startPoint x: 139, startPoint y: 4, endPoint x: 193, endPoint y: 17, distance: 55.8
click at [139, 4] on icon at bounding box center [140, 6] width 10 height 10
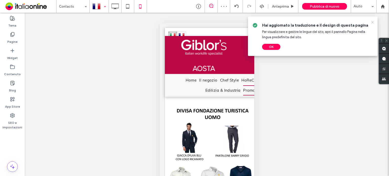
click at [372, 22] on use at bounding box center [372, 22] width 2 height 2
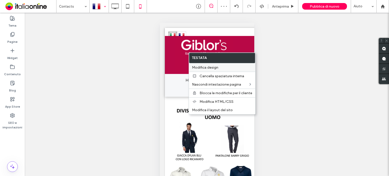
click at [207, 67] on span "Modifica design" at bounding box center [205, 67] width 26 height 4
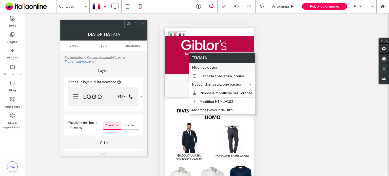
click at [208, 68] on span "Modifica design" at bounding box center [205, 67] width 26 height 4
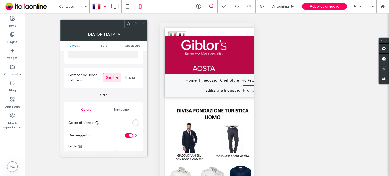
scroll to position [76, 0]
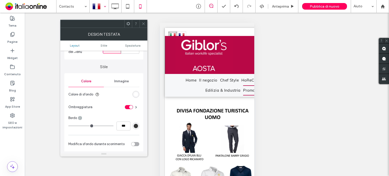
click at [135, 93] on div "rgb(255, 255, 255)" at bounding box center [136, 94] width 4 height 4
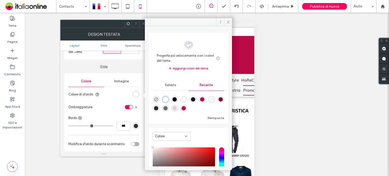
click at [204, 99] on div "rgba(184, 0, 69, 1)" at bounding box center [202, 99] width 4 height 4
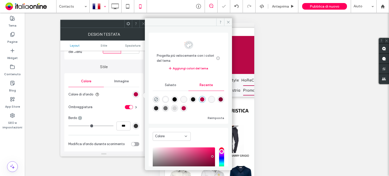
type input "*******"
drag, startPoint x: 228, startPoint y: 20, endPoint x: 223, endPoint y: 23, distance: 5.8
click at [228, 21] on icon at bounding box center [228, 22] width 4 height 4
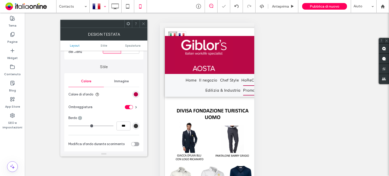
click at [142, 22] on icon at bounding box center [144, 24] width 4 height 4
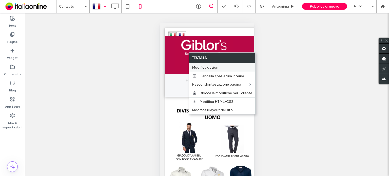
click at [208, 68] on span "Modifica design" at bounding box center [205, 67] width 26 height 4
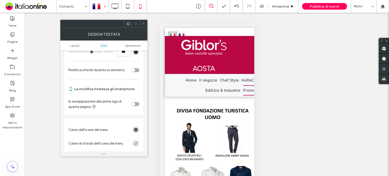
scroll to position [177, 0]
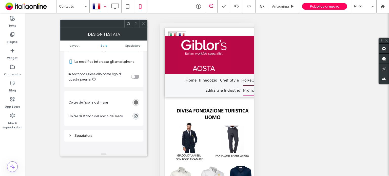
click at [135, 101] on div "rgb(102, 102, 102)" at bounding box center [136, 102] width 4 height 4
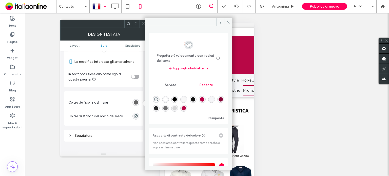
click at [169, 99] on div "rgba(255, 255, 255, 1)" at bounding box center [165, 99] width 7 height 7
type input "*******"
click at [132, 100] on section "Colore dell'icona del menu" at bounding box center [103, 102] width 71 height 16
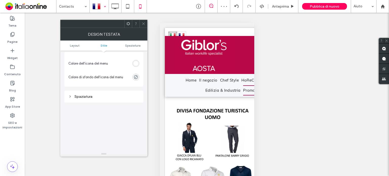
scroll to position [252, 0]
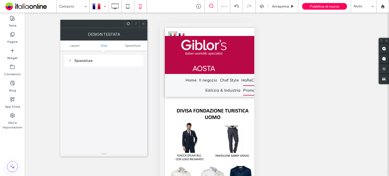
click at [143, 22] on icon at bounding box center [144, 24] width 4 height 4
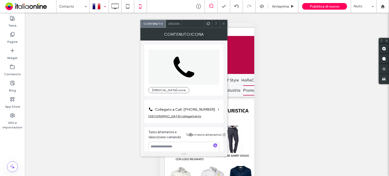
scroll to position [9, 0]
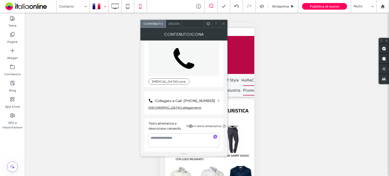
click at [189, 98] on label "Collegato a Call: [PHONE_NUMBER]" at bounding box center [185, 100] width 61 height 9
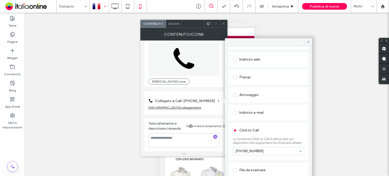
scroll to position [44, 0]
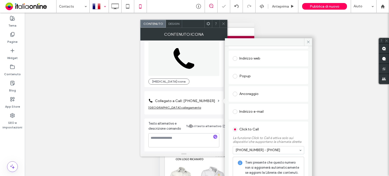
click at [192, 132] on div "Testo alternativo e descrizione comando Tutto il testo alternativo" at bounding box center [183, 127] width 71 height 12
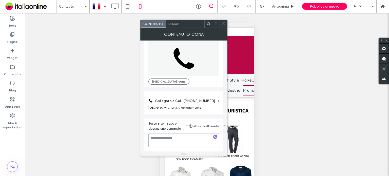
click at [192, 135] on textarea at bounding box center [183, 140] width 71 height 14
type textarea "**********"
click at [223, 24] on use at bounding box center [223, 24] width 3 height 3
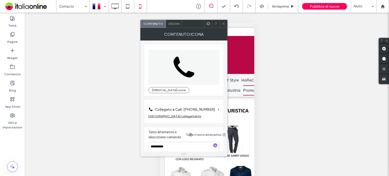
click at [172, 26] on div "Design" at bounding box center [174, 24] width 16 height 8
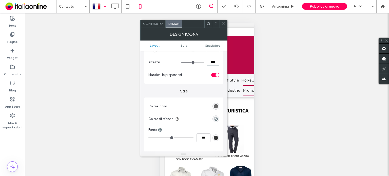
scroll to position [76, 0]
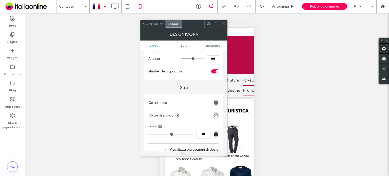
click at [218, 103] on div "rgb(102, 102, 102)" at bounding box center [215, 102] width 7 height 7
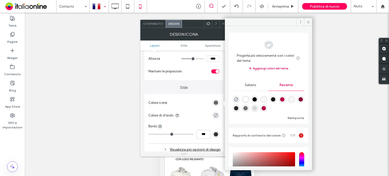
click at [245, 99] on div "rgba(255, 255, 255, 1)" at bounding box center [245, 99] width 4 height 4
type input "*******"
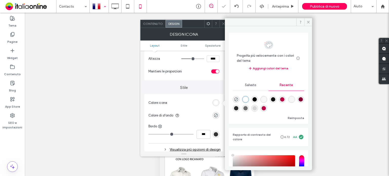
click at [308, 22] on use at bounding box center [308, 22] width 3 height 3
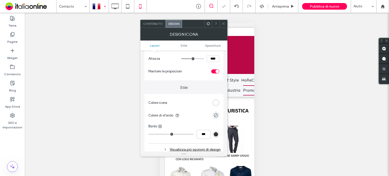
click at [224, 21] on span at bounding box center [224, 24] width 4 height 8
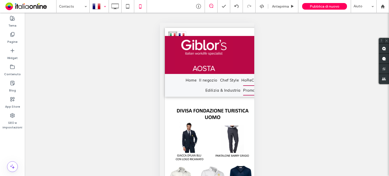
click at [312, 9] on div "Pubblica di nuovo" at bounding box center [324, 6] width 45 height 7
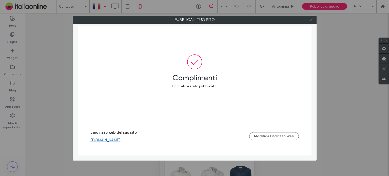
click at [311, 18] on icon at bounding box center [311, 20] width 4 height 4
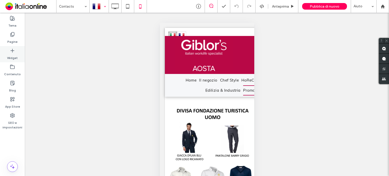
click at [10, 48] on icon at bounding box center [12, 50] width 5 height 5
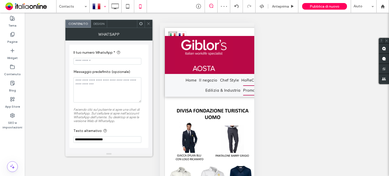
drag, startPoint x: 102, startPoint y: 60, endPoint x: 95, endPoint y: 63, distance: 7.5
click at [95, 63] on input "Il tuo numero WhatsApp *" at bounding box center [107, 61] width 68 height 7
click at [112, 60] on input "Il tuo numero WhatsApp *" at bounding box center [107, 61] width 68 height 7
drag, startPoint x: 148, startPoint y: 21, endPoint x: 150, endPoint y: 26, distance: 6.4
click at [148, 21] on span at bounding box center [149, 24] width 4 height 8
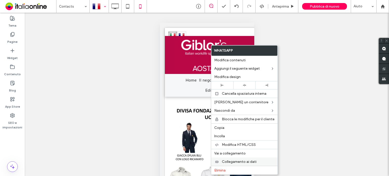
click at [250, 160] on span "Collegamento ai dati" at bounding box center [239, 162] width 35 height 4
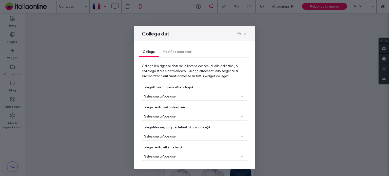
click at [172, 95] on span "Seleziona un'opzione" at bounding box center [159, 96] width 31 height 5
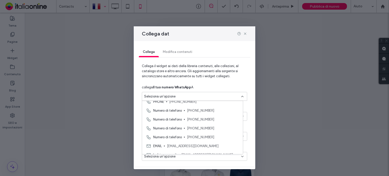
scroll to position [279, 0]
click at [173, 125] on div "Numero di telefono [PHONE_NUMBER]" at bounding box center [192, 128] width 101 height 9
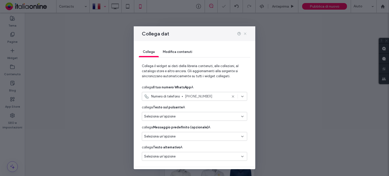
click at [245, 34] on use at bounding box center [245, 34] width 2 height 2
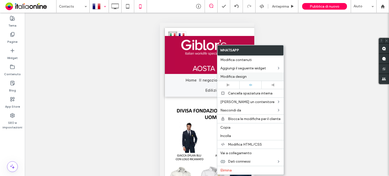
click at [246, 76] on span "Modifica design" at bounding box center [233, 76] width 26 height 4
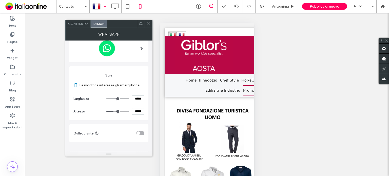
scroll to position [56, 0]
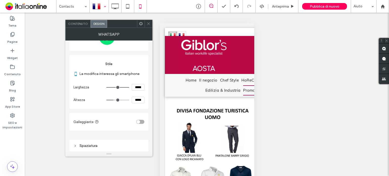
click at [140, 121] on div "toggle" at bounding box center [140, 122] width 8 height 4
click at [149, 26] on span at bounding box center [149, 24] width 4 height 8
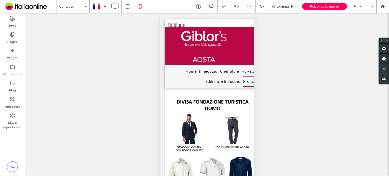
scroll to position [0, 0]
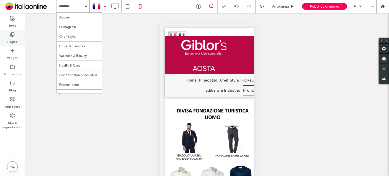
click at [17, 36] on div "Pagine" at bounding box center [12, 38] width 25 height 16
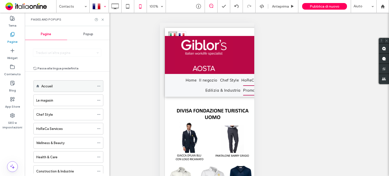
click at [97, 84] on icon at bounding box center [99, 86] width 4 height 4
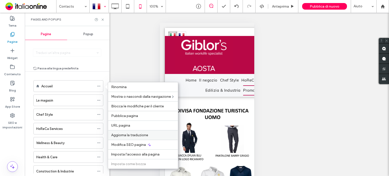
click at [132, 134] on span "Aggiorna la traduzione" at bounding box center [129, 135] width 37 height 4
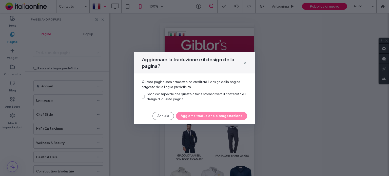
click at [167, 92] on div "Sono consapevole che questa azione sovrascriverà il contenuto e il design di qu…" at bounding box center [197, 97] width 101 height 10
click at [200, 117] on button "Aggiorna traduzione e progettazione" at bounding box center [211, 116] width 71 height 8
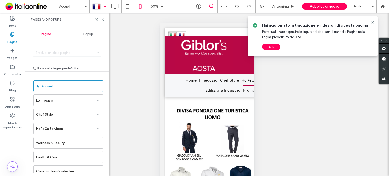
click at [332, 6] on div at bounding box center [194, 88] width 389 height 176
click at [318, 6] on div at bounding box center [194, 88] width 389 height 176
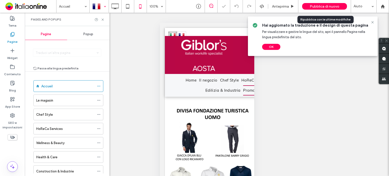
click at [317, 6] on span "Pubblica di nuovo" at bounding box center [325, 6] width 30 height 4
